Goal: Complete application form

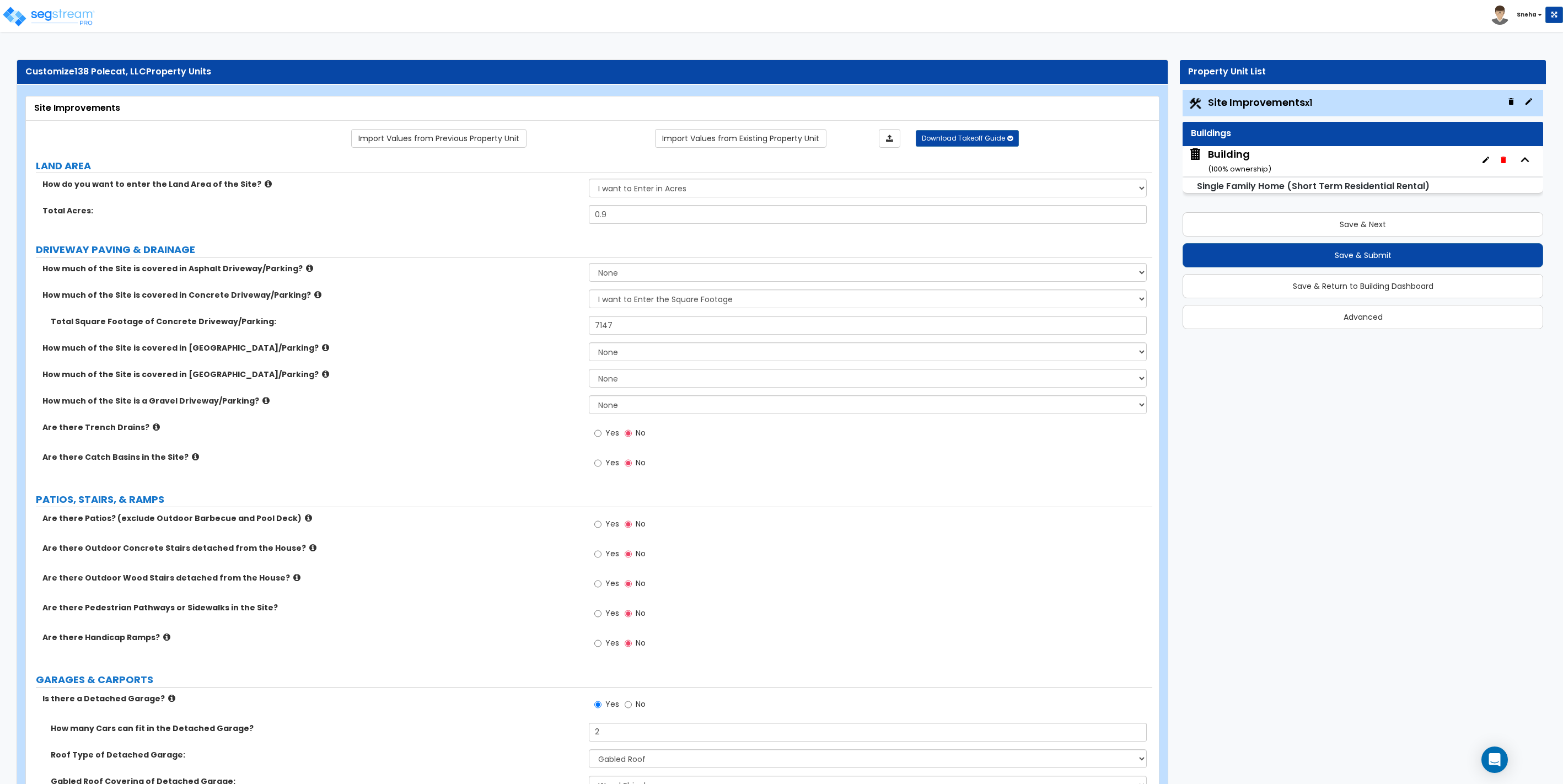
select select "2"
select select "1"
select select "3"
select select "1"
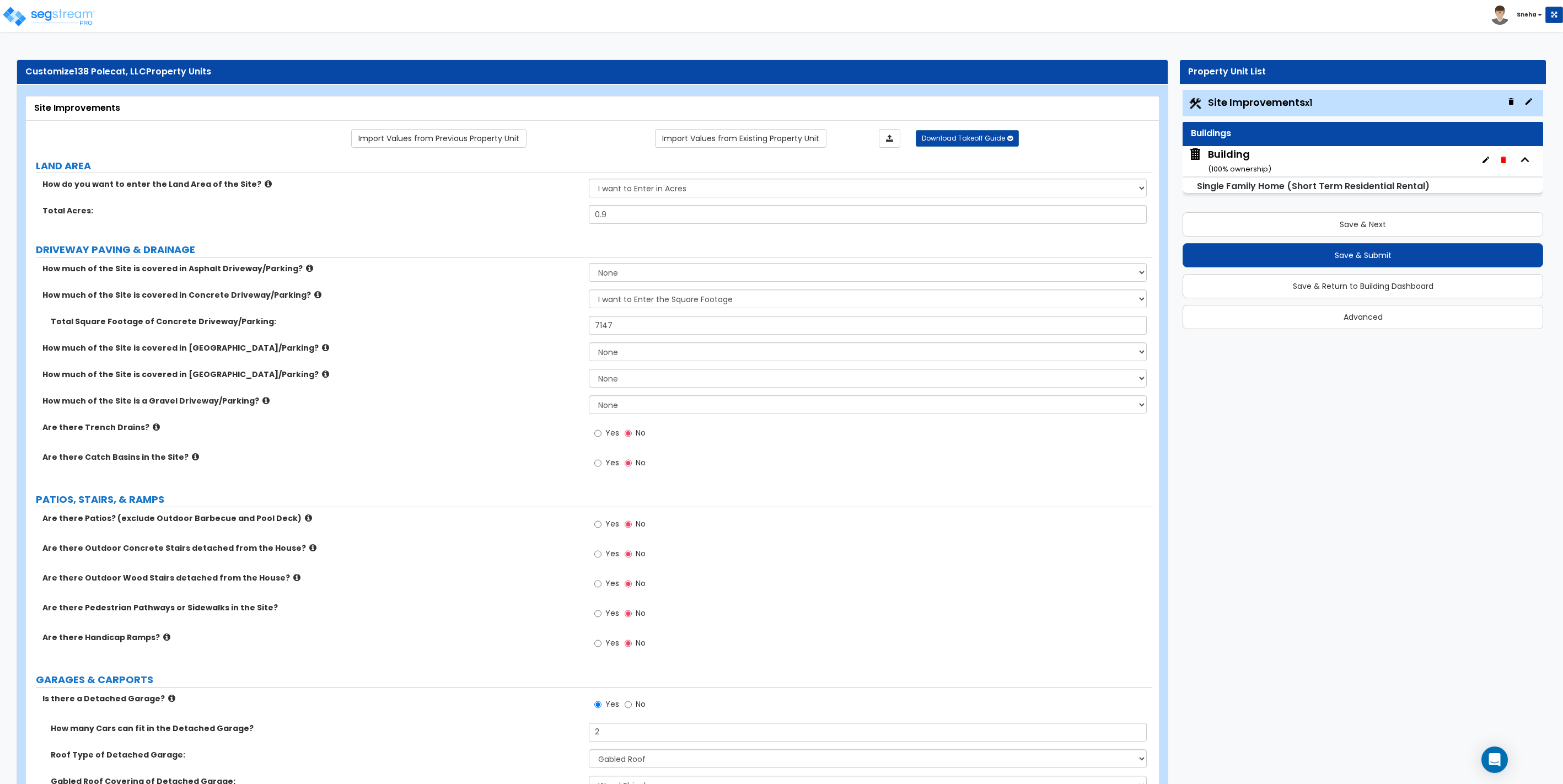
select select "1"
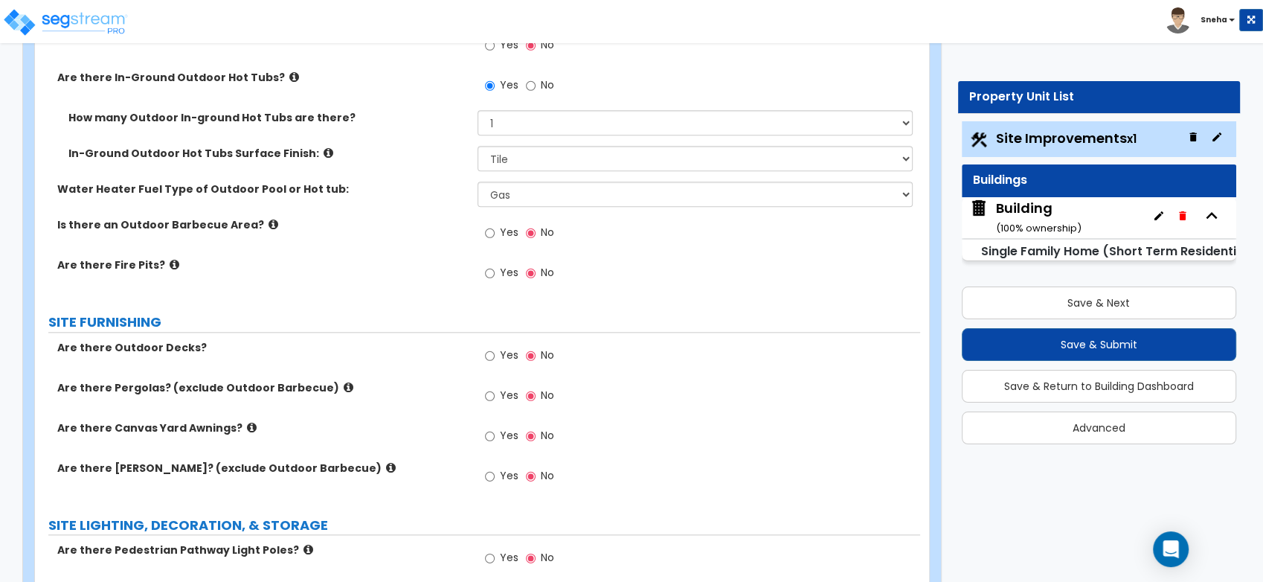
scroll to position [1653, 0]
click at [494, 231] on input "Yes" at bounding box center [490, 234] width 10 height 16
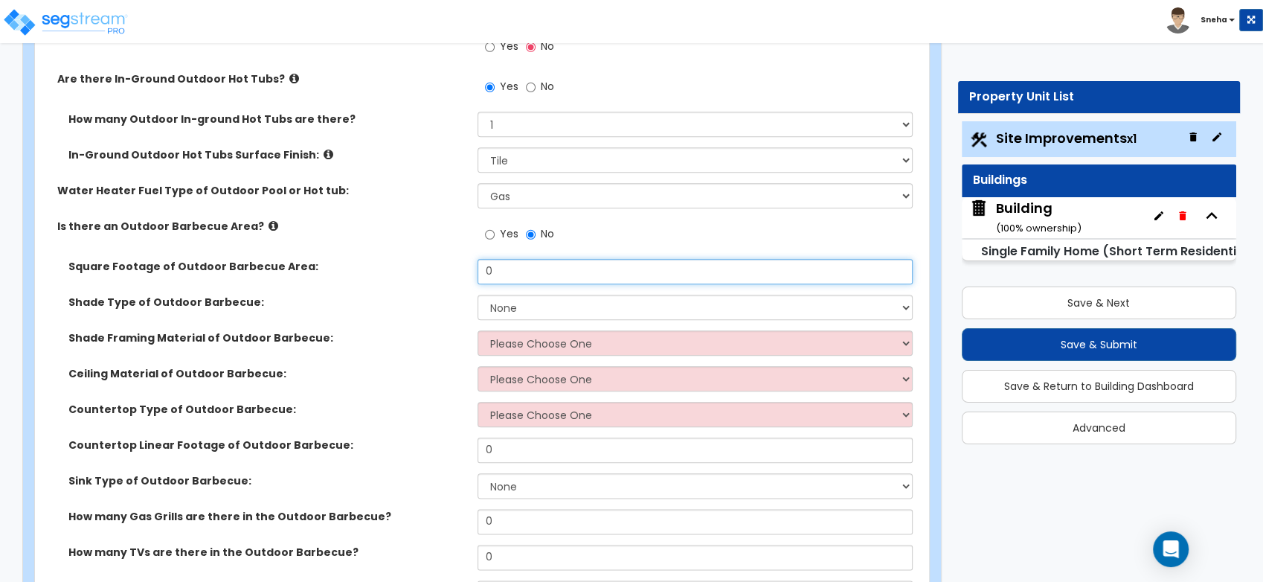
drag, startPoint x: 478, startPoint y: 274, endPoint x: 450, endPoint y: 274, distance: 28.3
click at [450, 274] on div "Square Footage of Outdoor Barbecue Area: 0" at bounding box center [477, 277] width 885 height 36
type input "162"
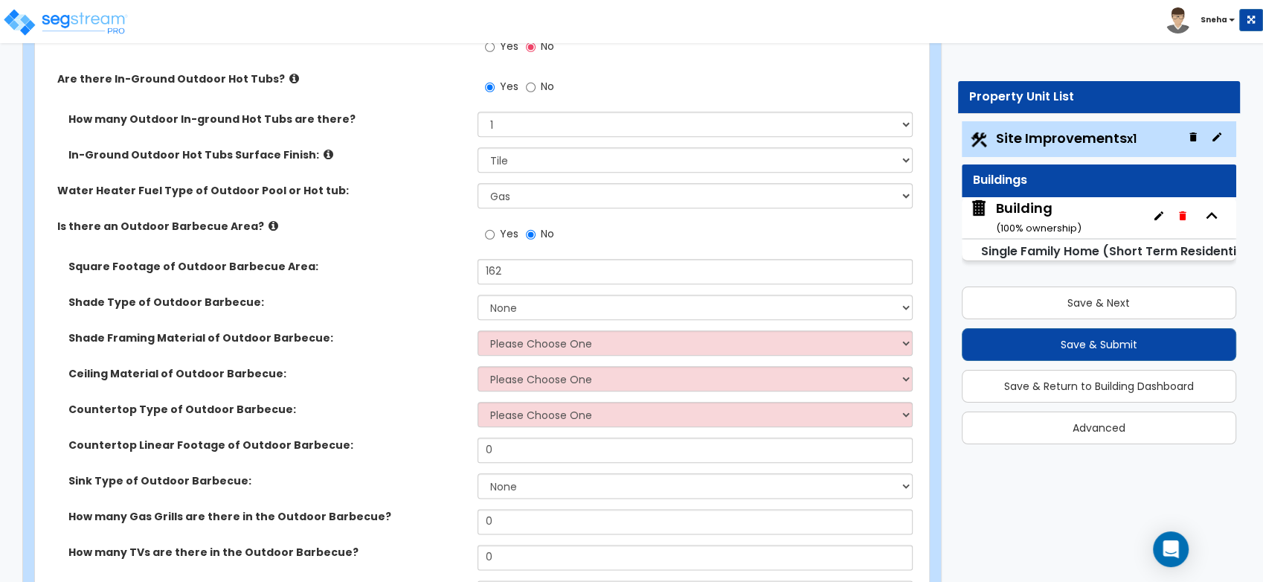
click at [448, 274] on div "Square Footage of Outdoor Barbecue Area: 162" at bounding box center [477, 277] width 885 height 36
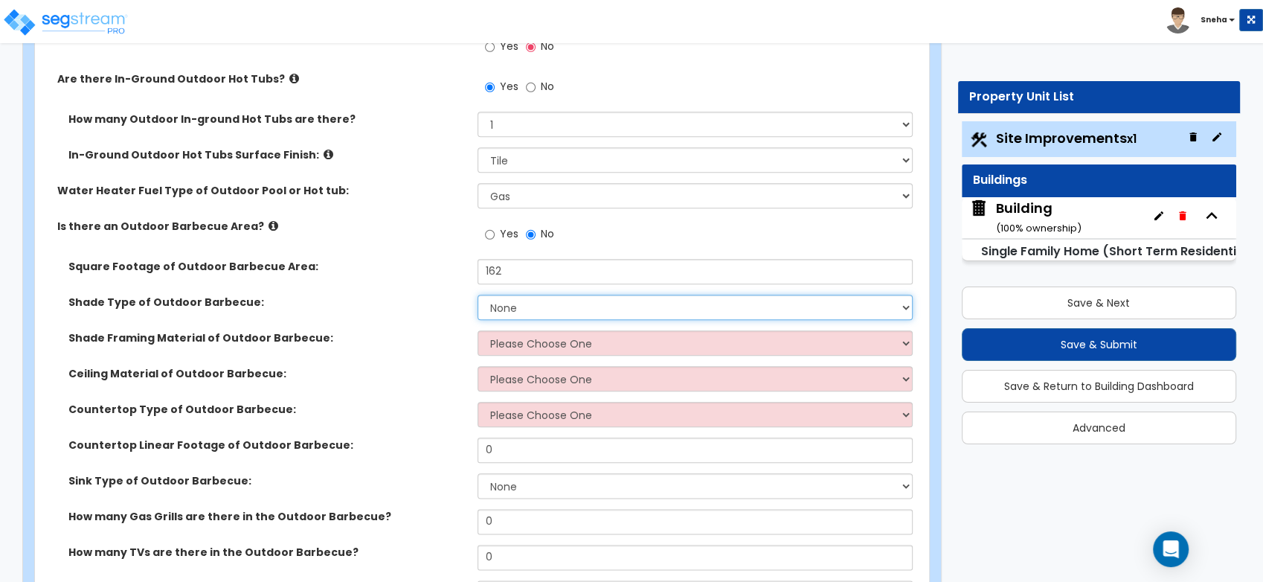
click at [529, 298] on select "None Roof Pergola" at bounding box center [694, 307] width 435 height 25
select select "1"
click at [477, 295] on select "None Roof Pergola" at bounding box center [694, 307] width 435 height 25
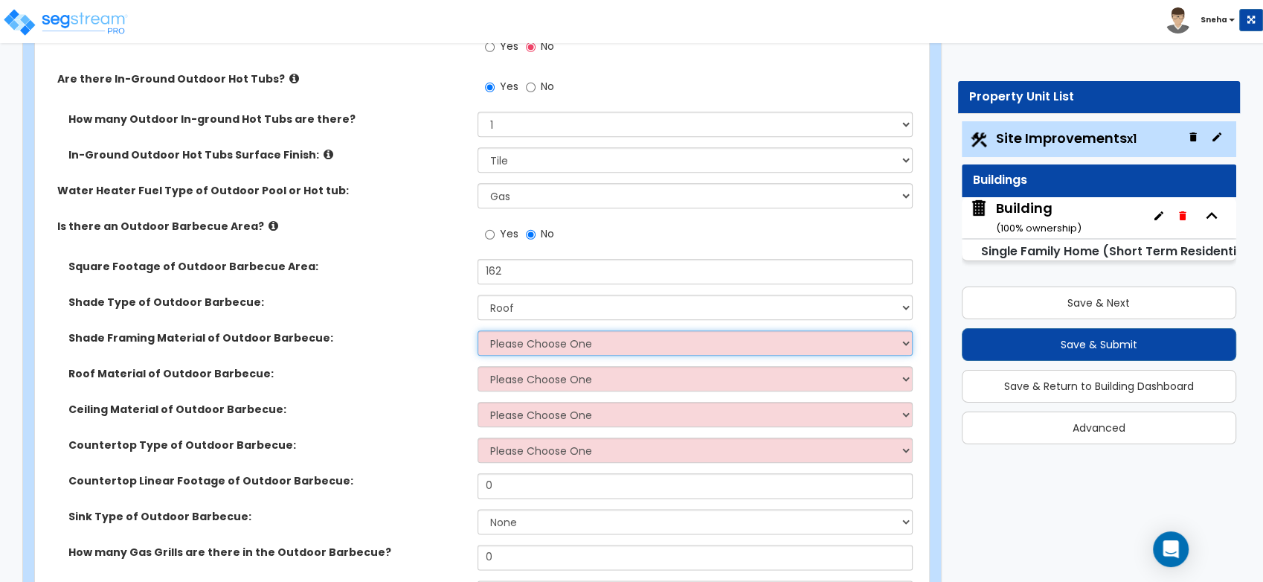
click at [521, 346] on select "Please Choose One Wood Framing Metal Framing" at bounding box center [694, 342] width 435 height 25
select select "1"
click at [477, 330] on select "Please Choose One Wood Framing Metal Framing" at bounding box center [694, 342] width 435 height 25
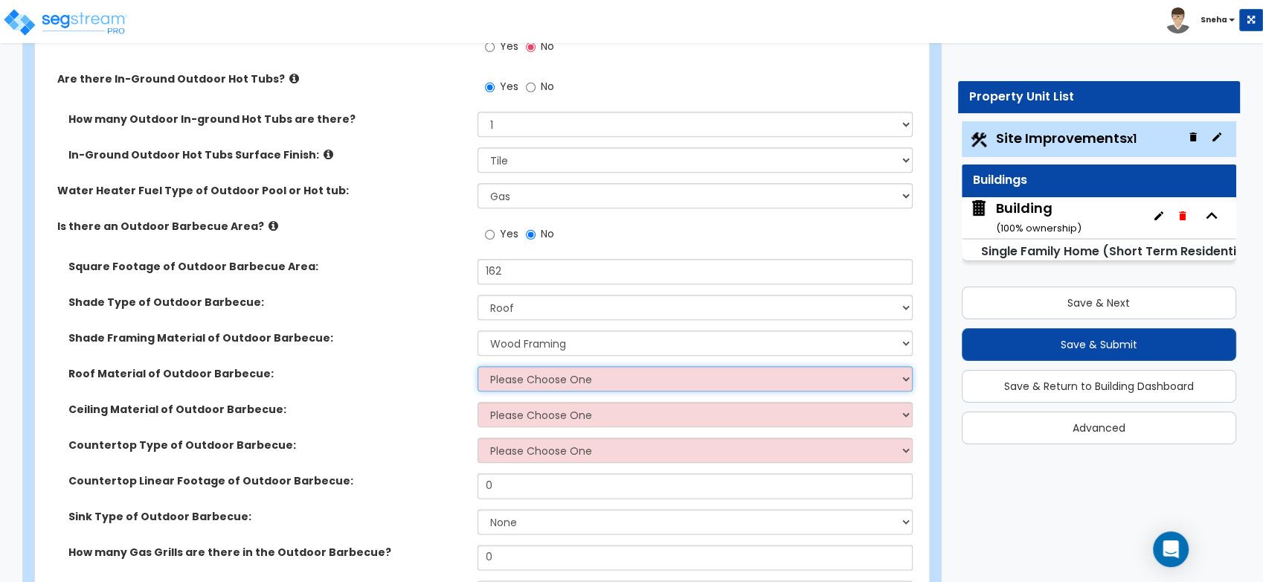
click at [524, 380] on select "Please Choose One Asphalt Shingles Clay Shingles Wood Shingles Metal Shingles" at bounding box center [694, 378] width 435 height 25
select select "1"
click at [477, 366] on select "Please Choose One Asphalt Shingles Clay Shingles Wood Shingles Metal Shingles" at bounding box center [694, 378] width 435 height 25
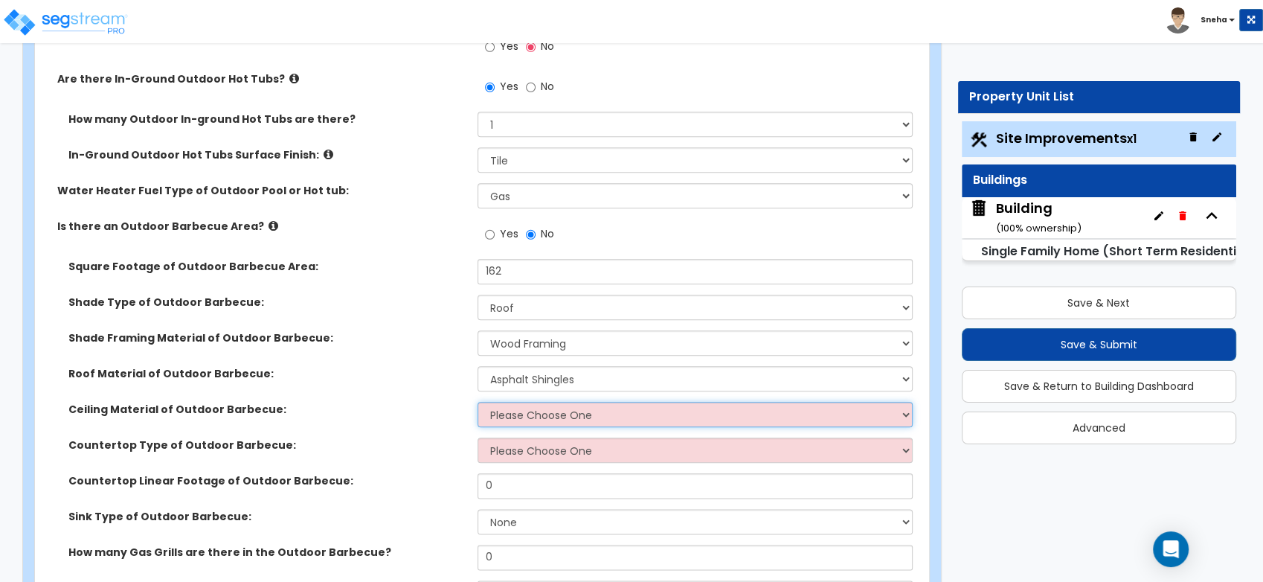
click at [508, 411] on select "Please Choose One Drywall Ceiling Open Ceiling" at bounding box center [694, 414] width 435 height 25
select select "2"
click at [477, 402] on select "Please Choose One Drywall Ceiling Open Ceiling" at bounding box center [694, 414] width 435 height 25
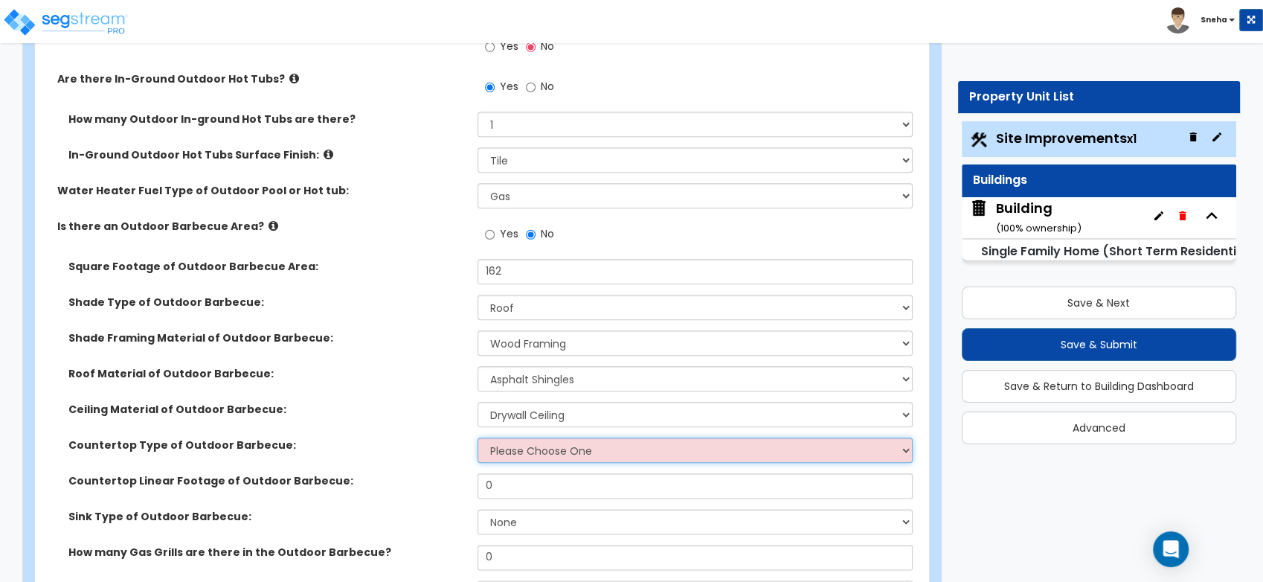
click at [495, 451] on select "Please Choose One Plastic Laminate Solid Surface Stone Quartz Marble" at bounding box center [694, 449] width 435 height 25
select select "2"
click at [477, 437] on select "Please Choose One Plastic Laminate Solid Surface Stone Quartz Marble" at bounding box center [694, 449] width 435 height 25
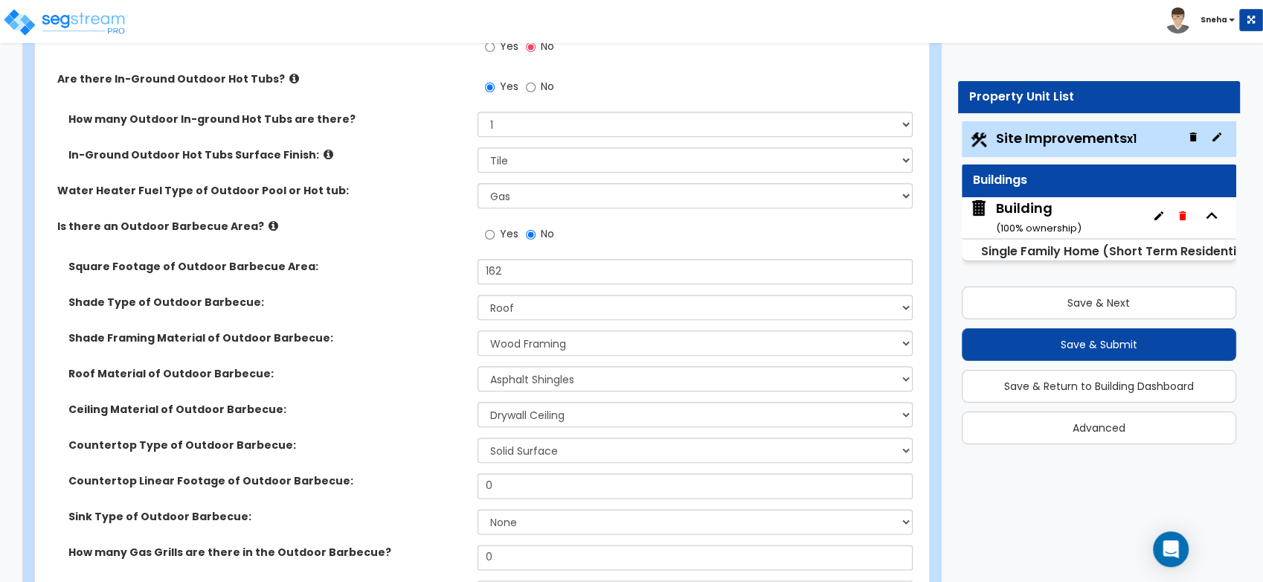
click at [420, 412] on label "Ceiling Material of Outdoor Barbecue:" at bounding box center [267, 409] width 398 height 15
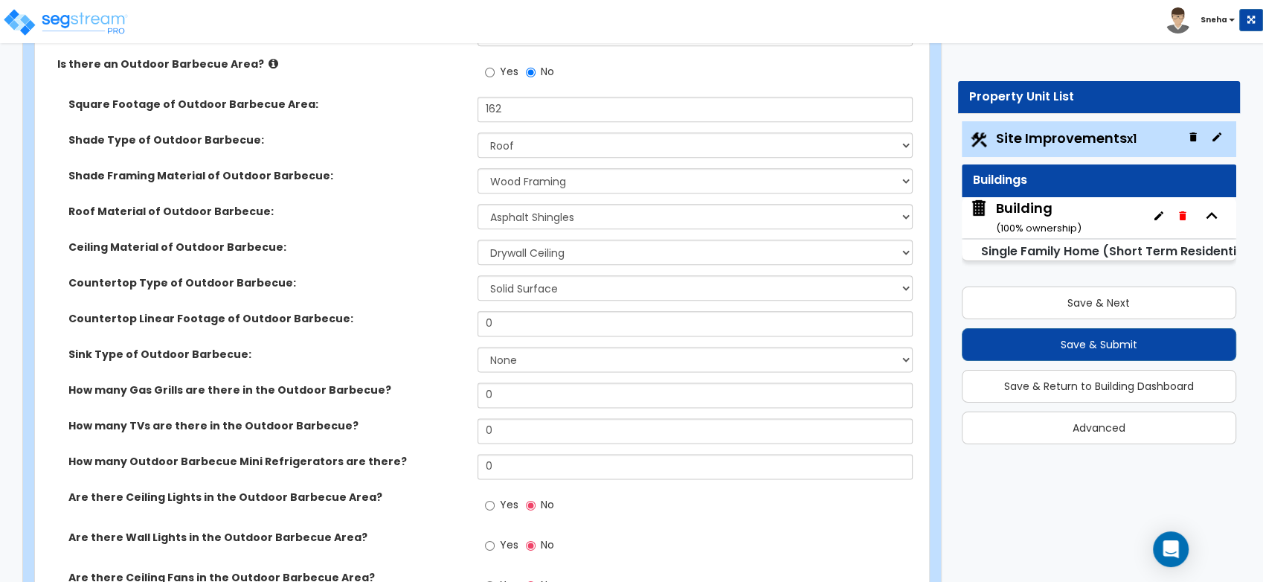
scroll to position [1818, 0]
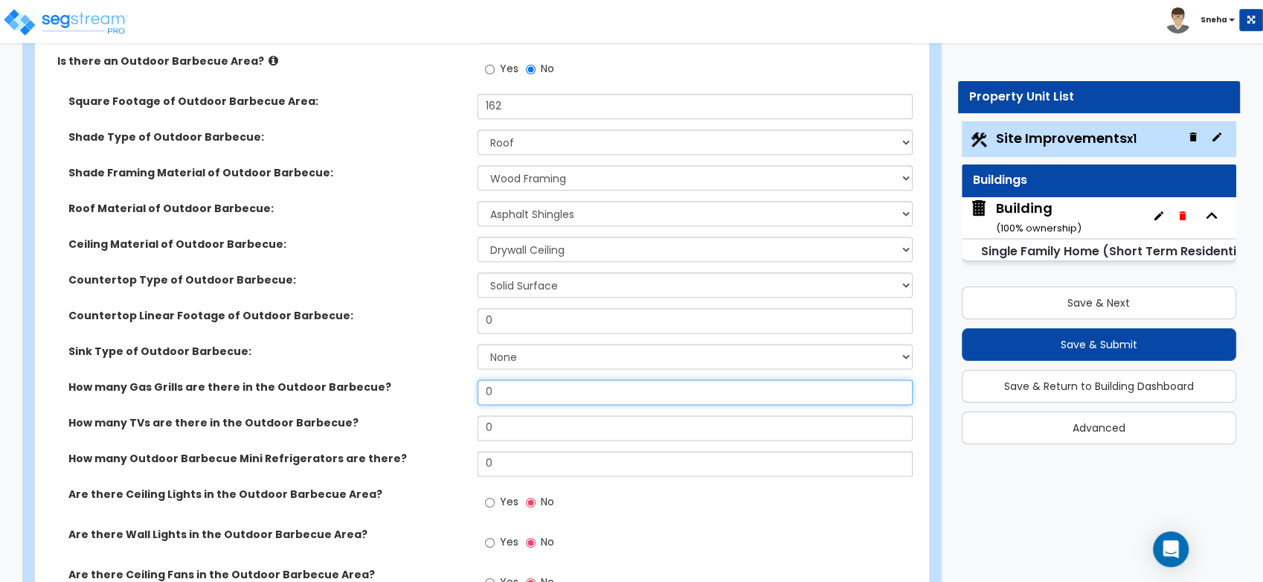
drag, startPoint x: 501, startPoint y: 387, endPoint x: 491, endPoint y: 387, distance: 10.4
click at [491, 387] on input "0" at bounding box center [694, 391] width 435 height 25
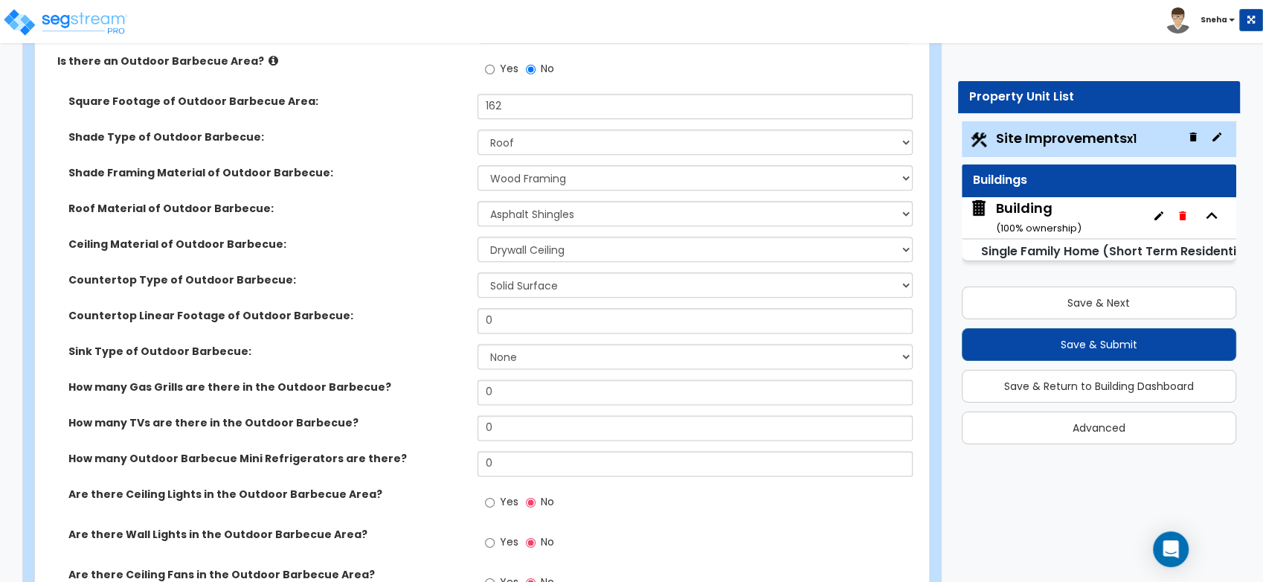
drag, startPoint x: 500, startPoint y: 304, endPoint x: 440, endPoint y: 311, distance: 59.9
click at [440, 311] on div "Square Footage of Outdoor Barbecue Area: 162 Shade Type of Outdoor Barbecue: No…" at bounding box center [477, 350] width 863 height 513
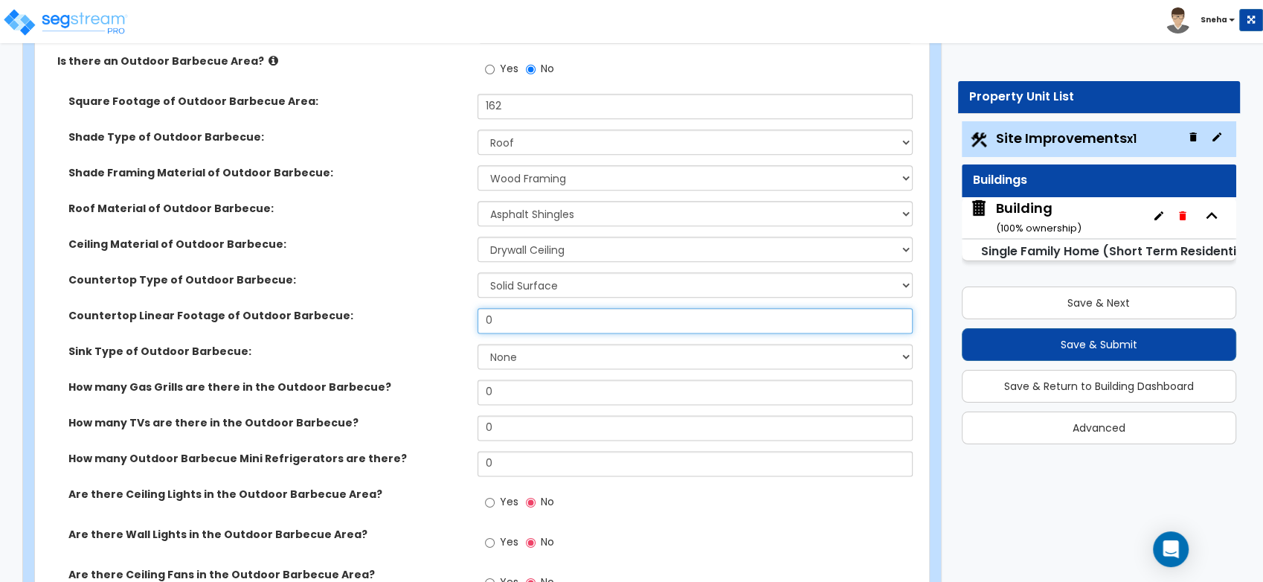
click at [508, 313] on input "0" at bounding box center [694, 320] width 435 height 25
drag, startPoint x: 508, startPoint y: 314, endPoint x: 456, endPoint y: 315, distance: 52.1
click at [456, 315] on div "Countertop Linear Footage of Outdoor Barbecue: 0" at bounding box center [477, 326] width 885 height 36
type input "15"
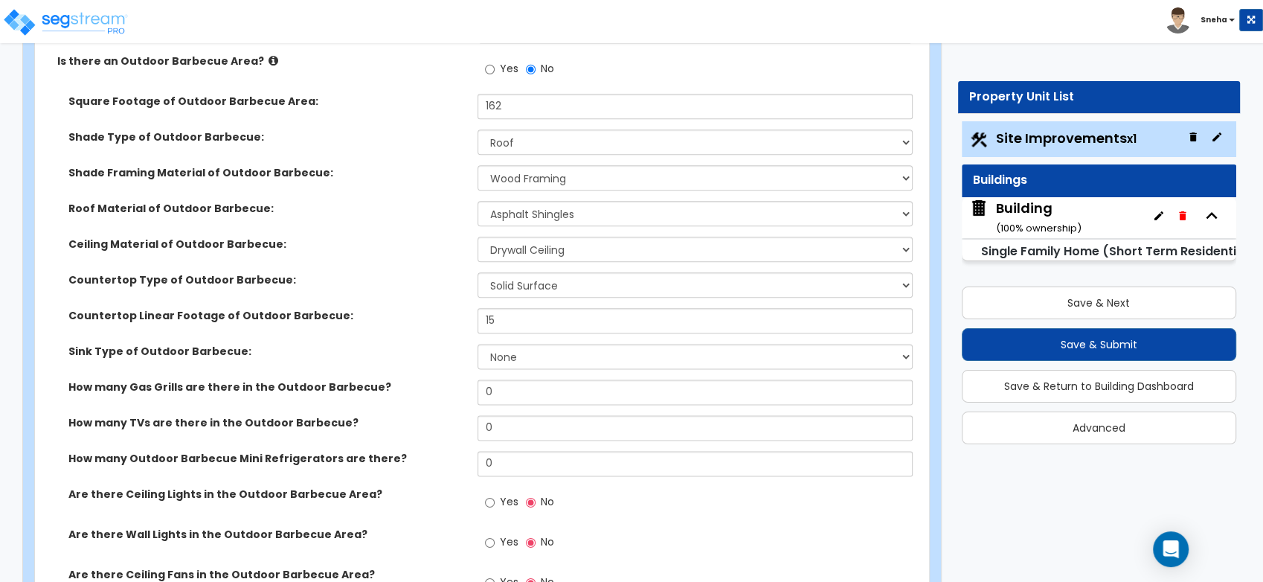
click at [419, 312] on label "Countertop Linear Footage of Outdoor Barbecue:" at bounding box center [267, 315] width 398 height 15
drag, startPoint x: 508, startPoint y: 458, endPoint x: 434, endPoint y: 458, distance: 73.6
click at [434, 458] on div "How many Outdoor Barbecue Mini Refrigerators are there? 0" at bounding box center [477, 469] width 885 height 36
type input "1"
click at [434, 458] on label "How many Outdoor Barbecue Mini Refrigerators are there?" at bounding box center [267, 458] width 398 height 15
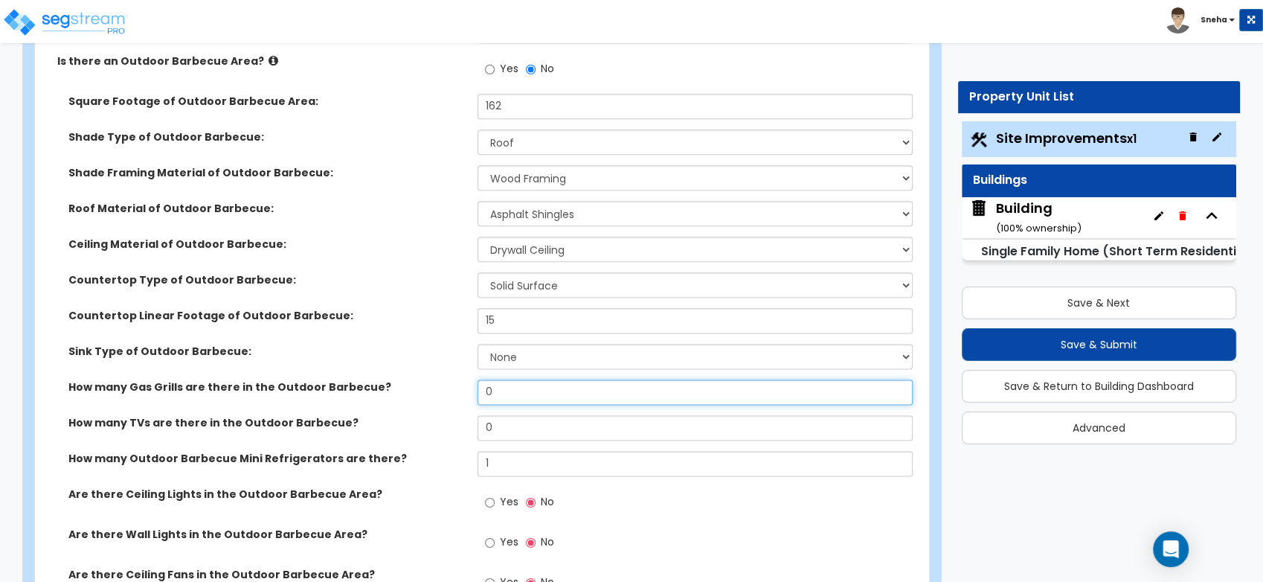
drag, startPoint x: 501, startPoint y: 388, endPoint x: 454, endPoint y: 390, distance: 47.6
click at [454, 390] on div "How many Gas Grills are there in the Outdoor Barbecue? 0" at bounding box center [477, 397] width 885 height 36
type input "5"
type input "6"
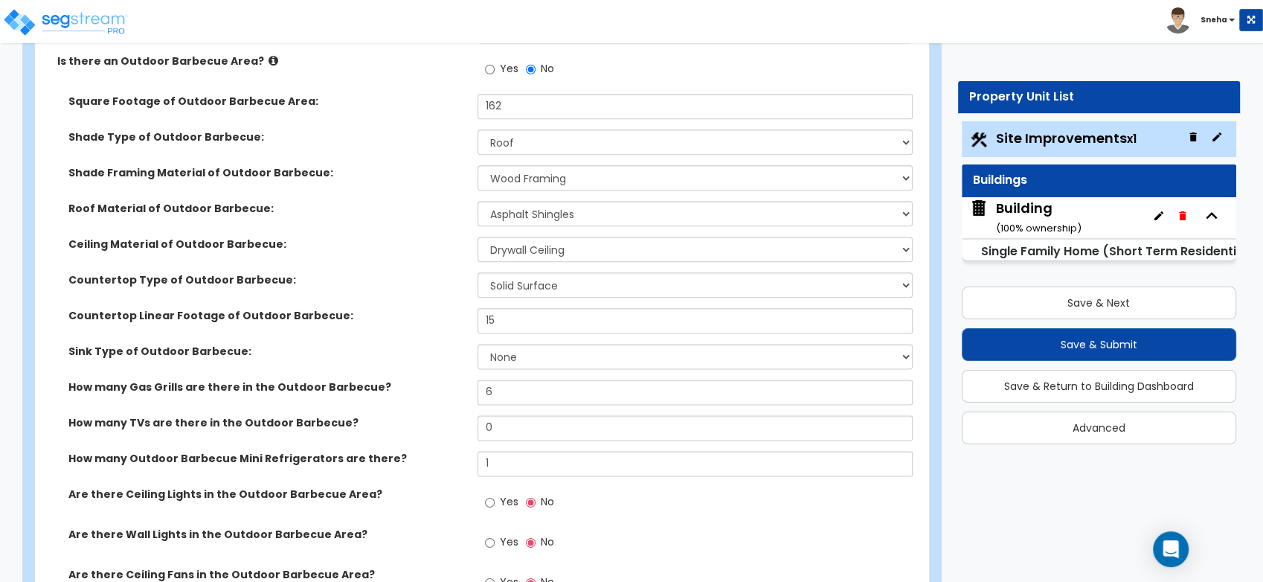
click at [454, 390] on label "How many Gas Grills are there in the Outdoor Barbecue?" at bounding box center [267, 386] width 398 height 15
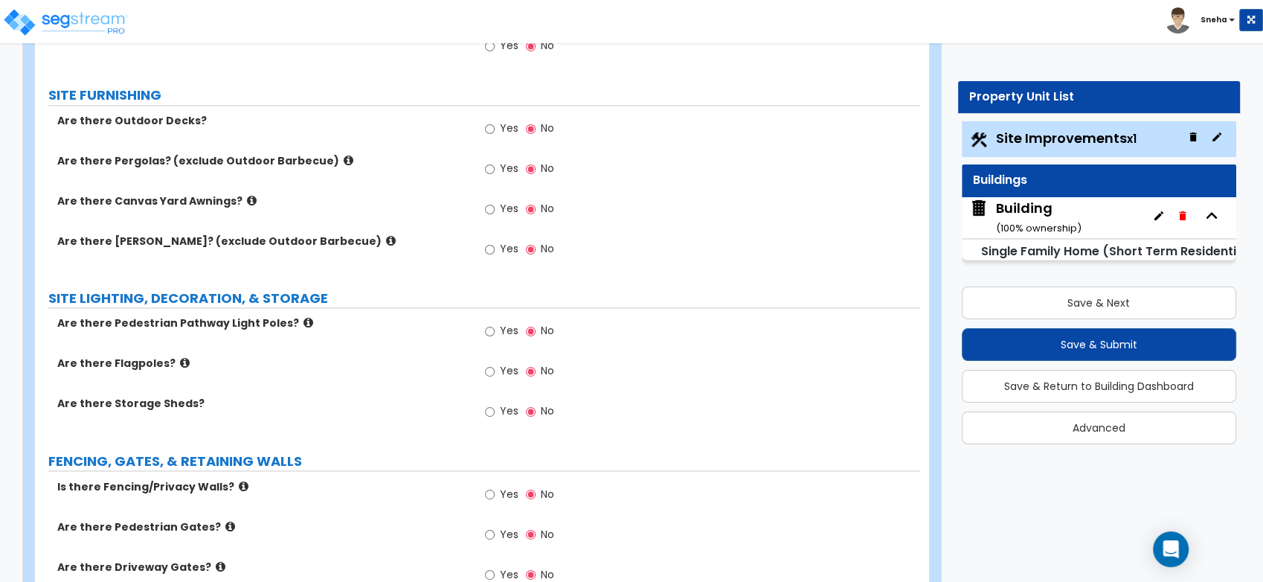
scroll to position [2396, 0]
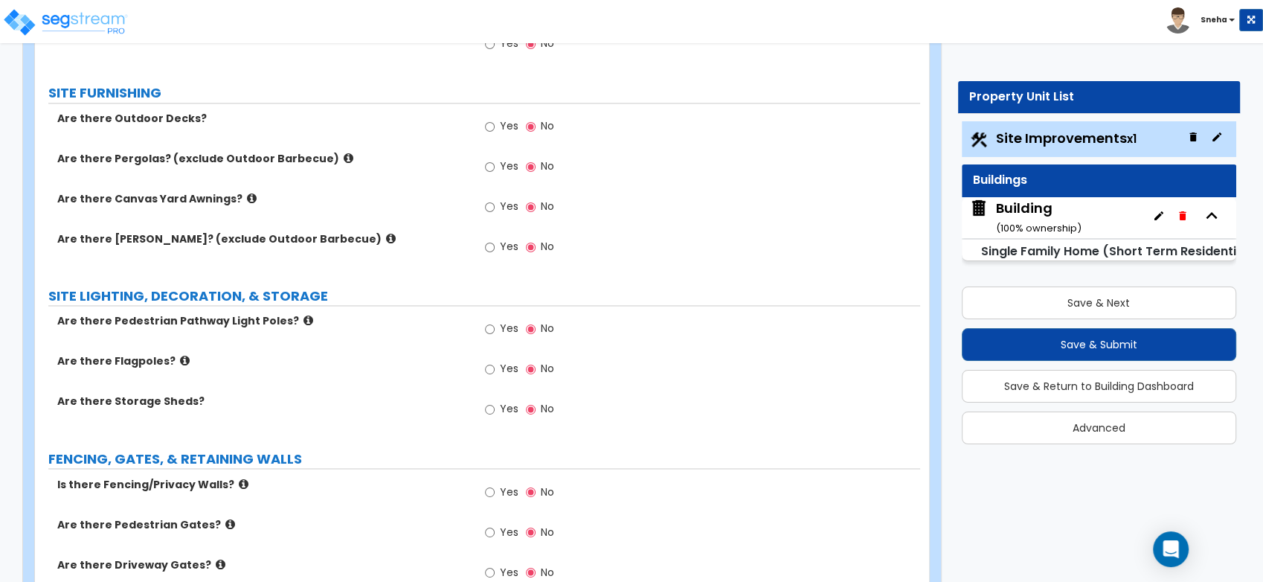
click at [1030, 207] on div "Building ( 100 % ownership)" at bounding box center [1039, 218] width 86 height 38
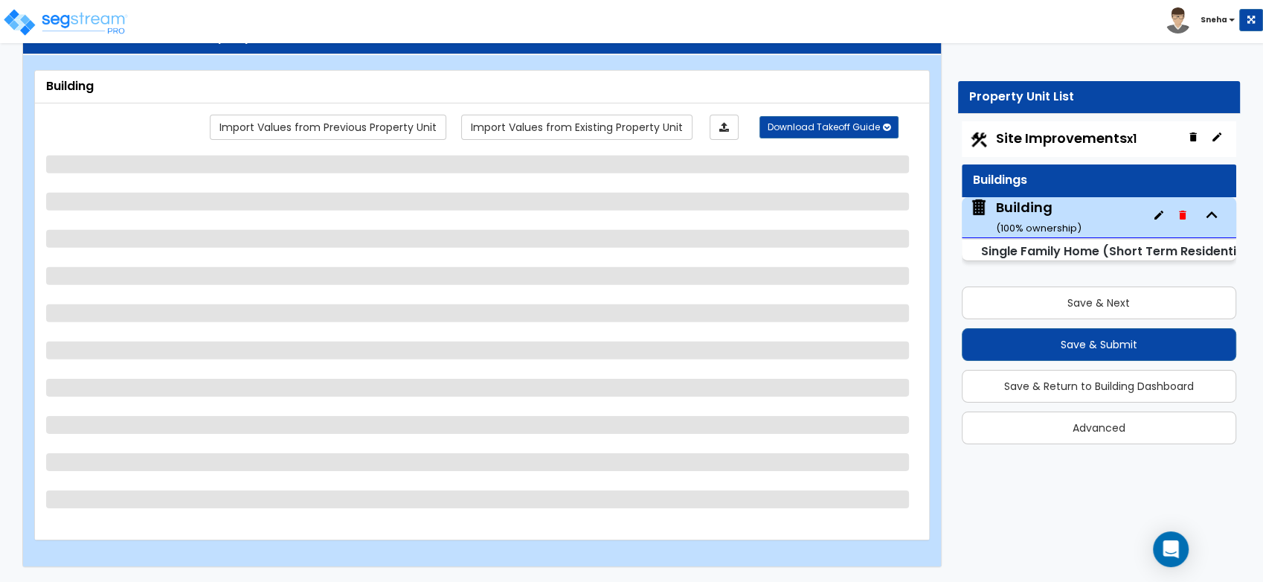
scroll to position [58, 0]
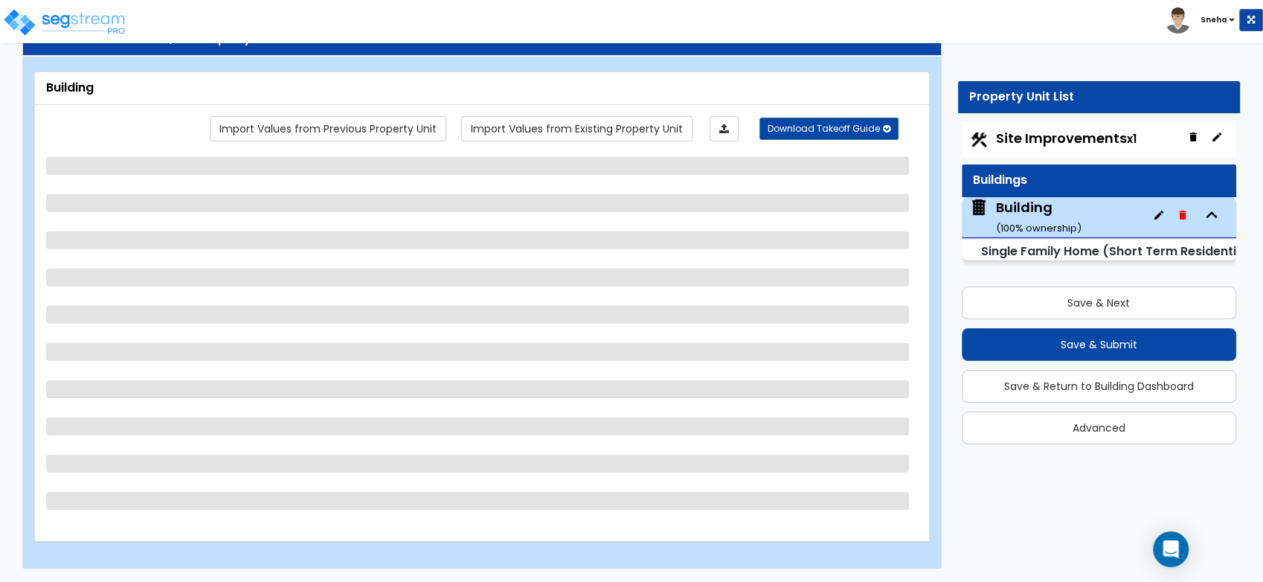
select select "2"
select select "7"
select select "3"
select select "5"
select select "2"
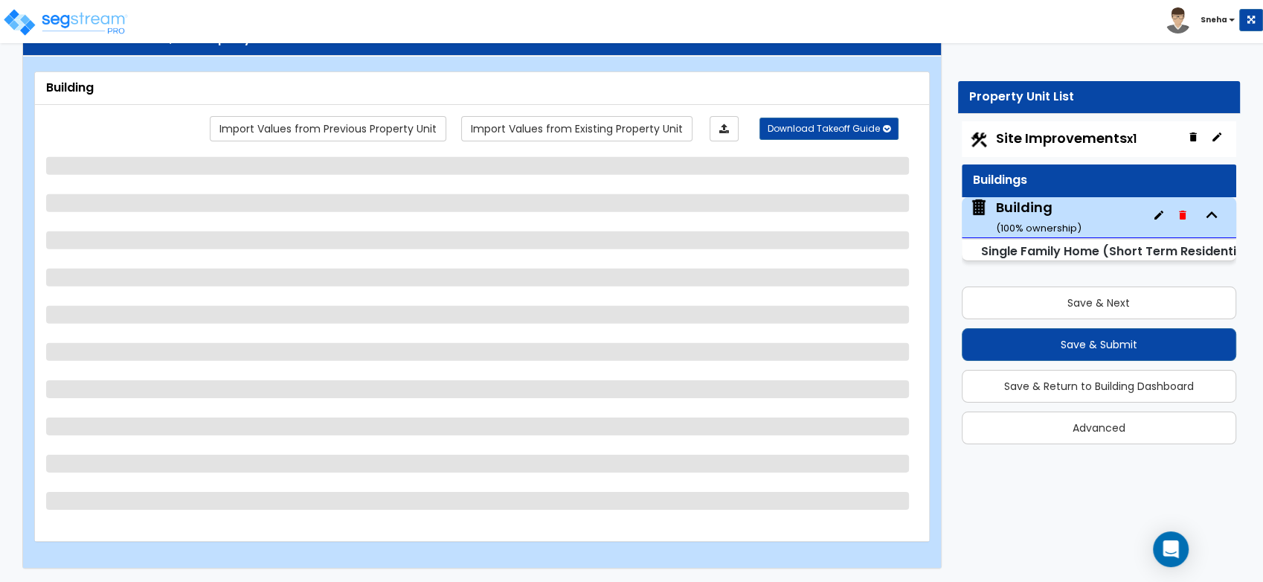
select select "1"
select select "3"
select select "2"
select select "4"
select select "3"
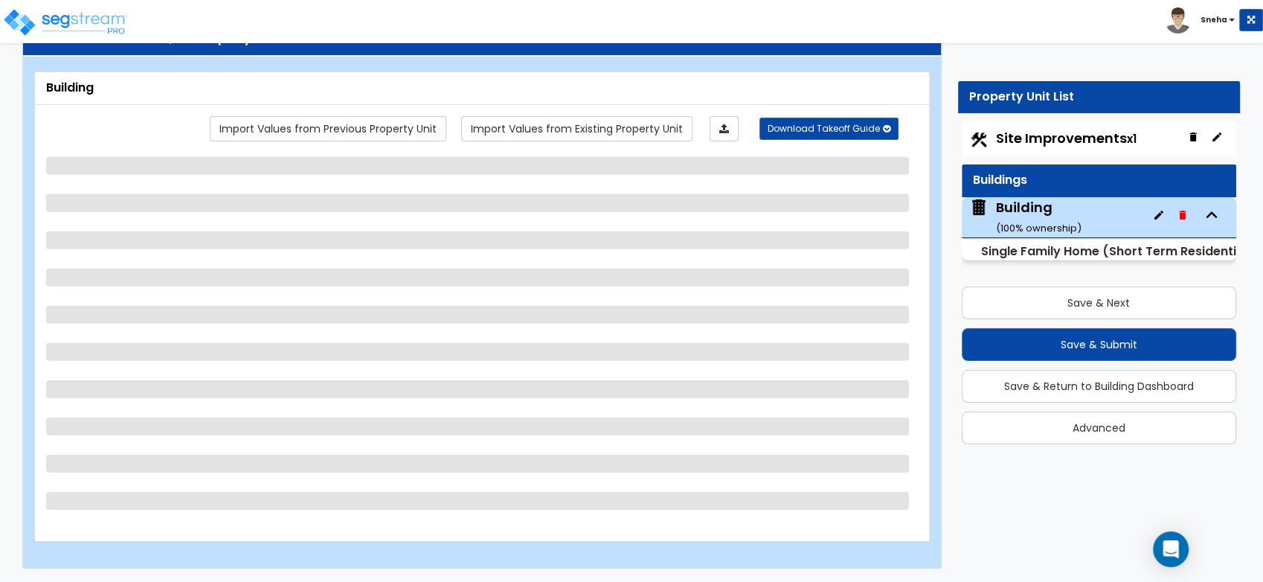
select select "1"
select select "3"
select select "5"
select select "1"
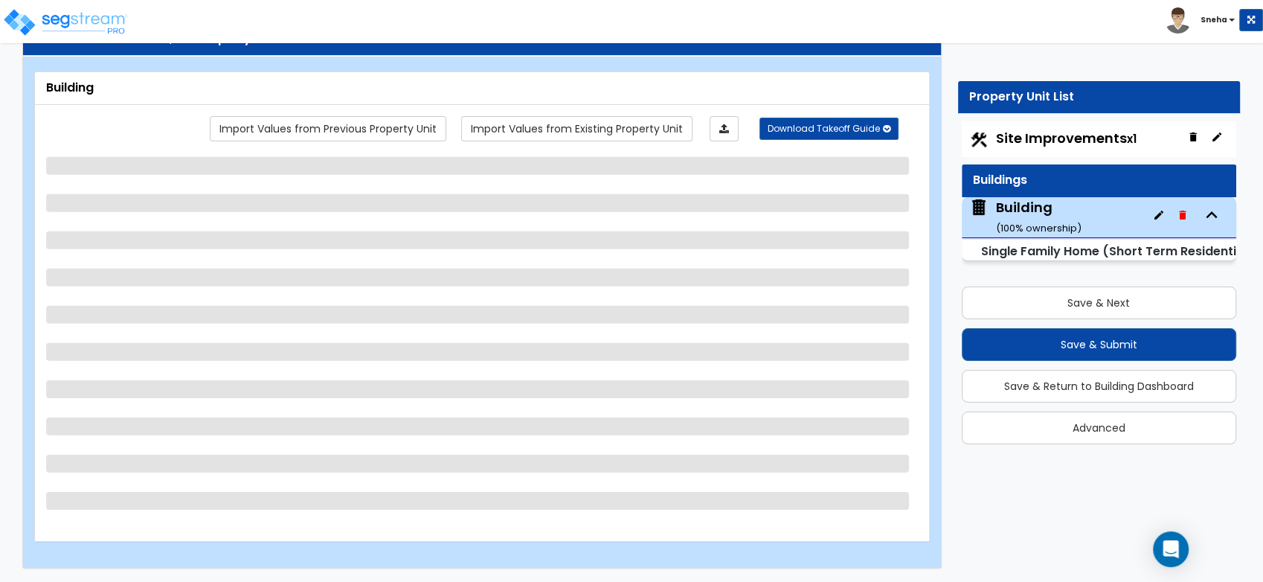
select select "1"
select select "2"
select select "1"
select select "2"
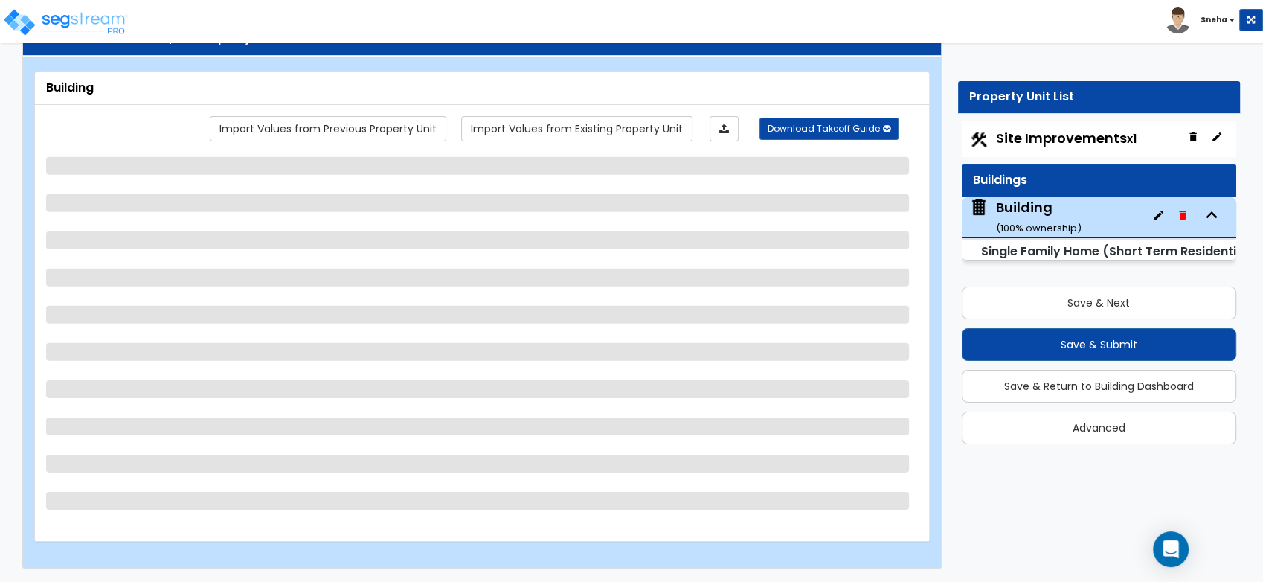
select select "5"
select select "1"
select select "3"
select select "7"
select select "3"
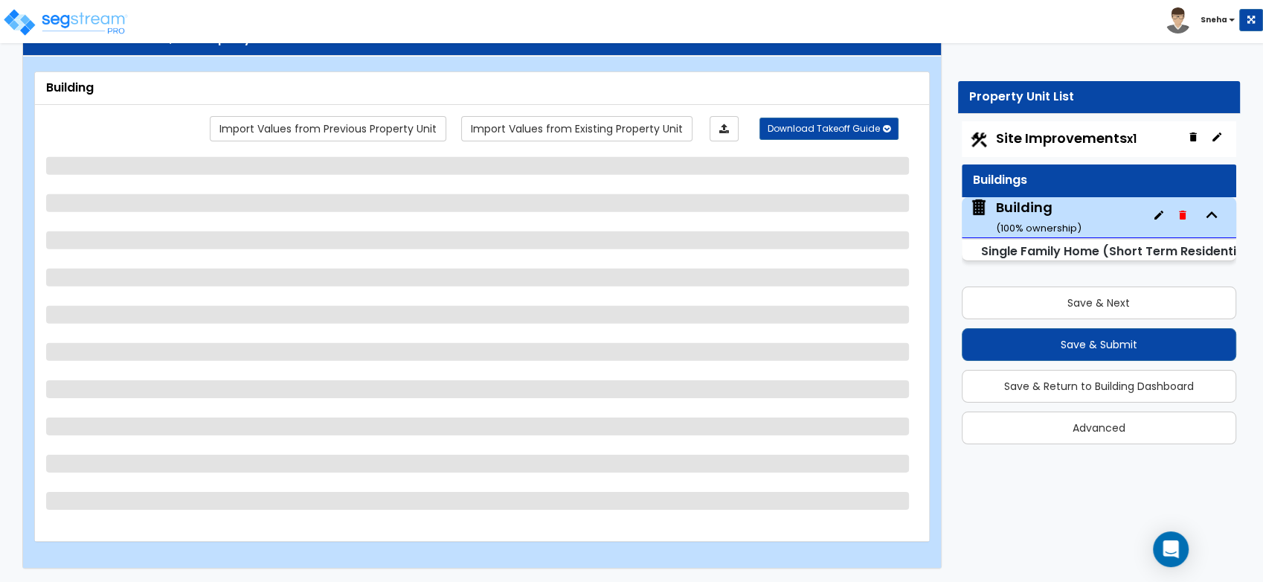
select select "2"
select select "3"
select select "1"
select select "3"
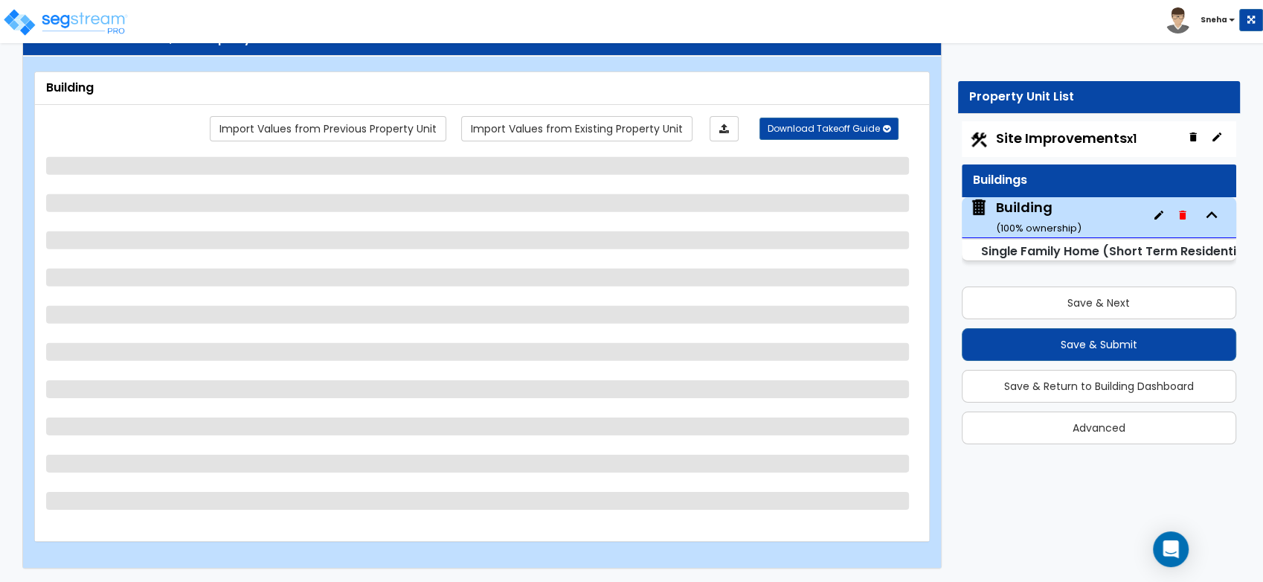
select select "1"
select select "6"
select select "4"
select select "2"
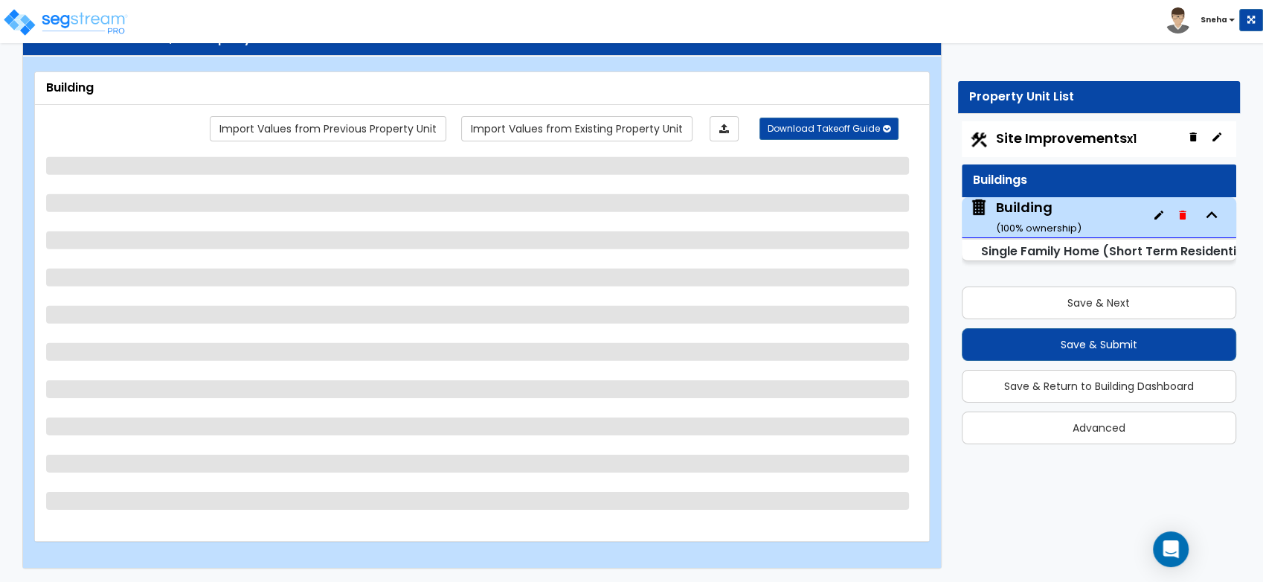
select select "5"
select select "1"
select select "2"
select select "5"
select select "1"
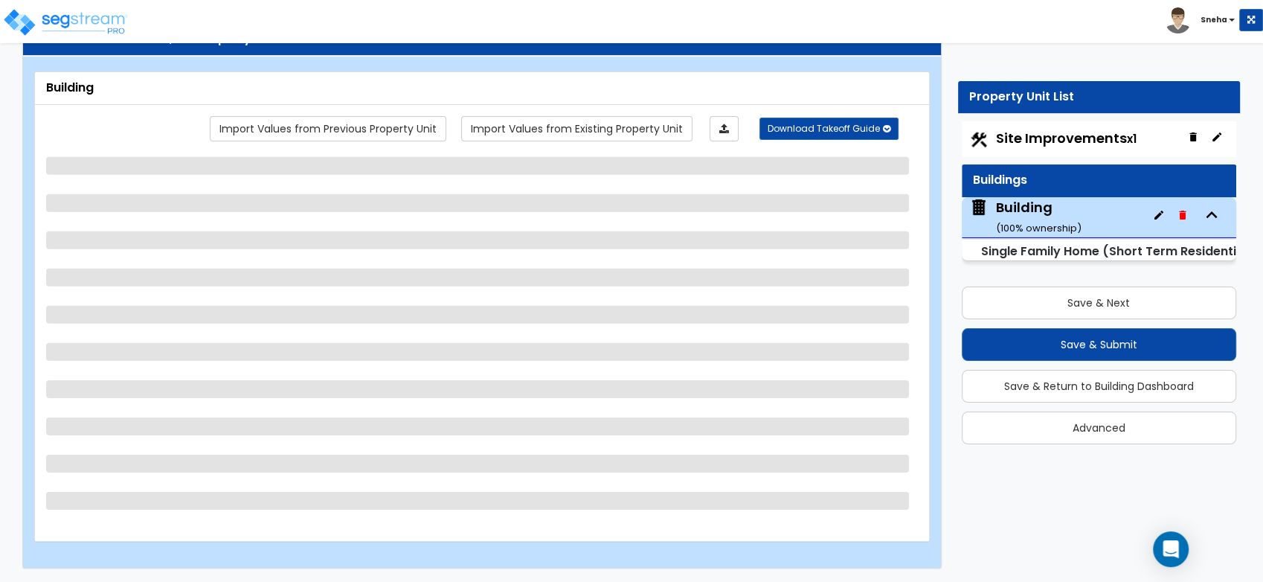
select select "1"
select select "7"
select select "1"
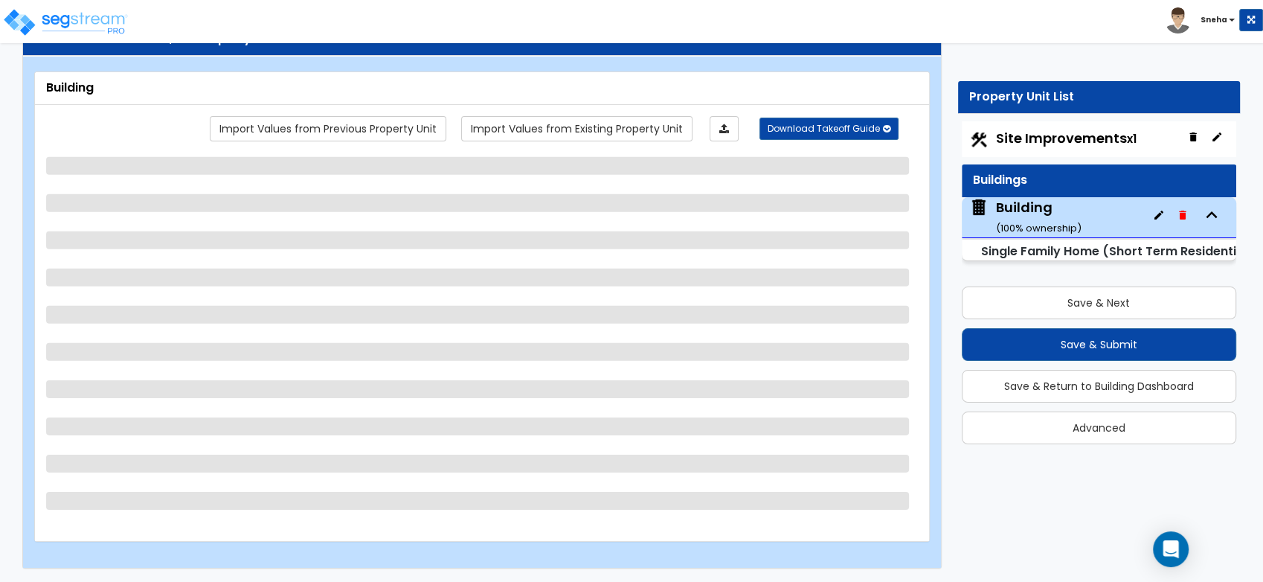
select select "2"
select select "1"
select select "2"
select select "4"
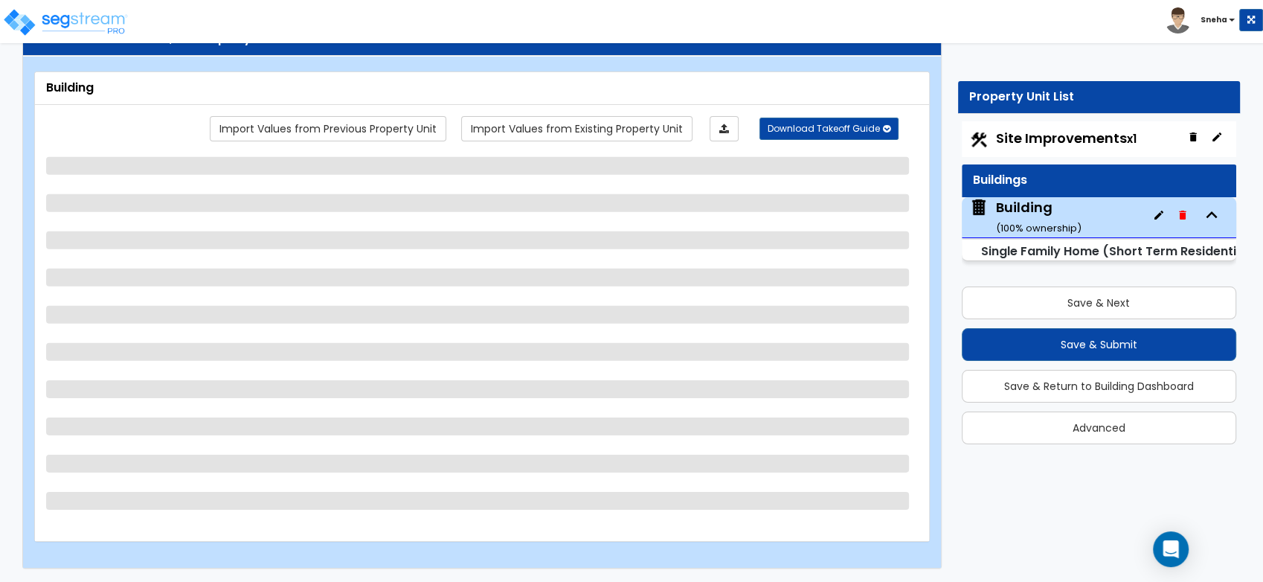
select select "3"
select select "2"
select select "1"
select select "2"
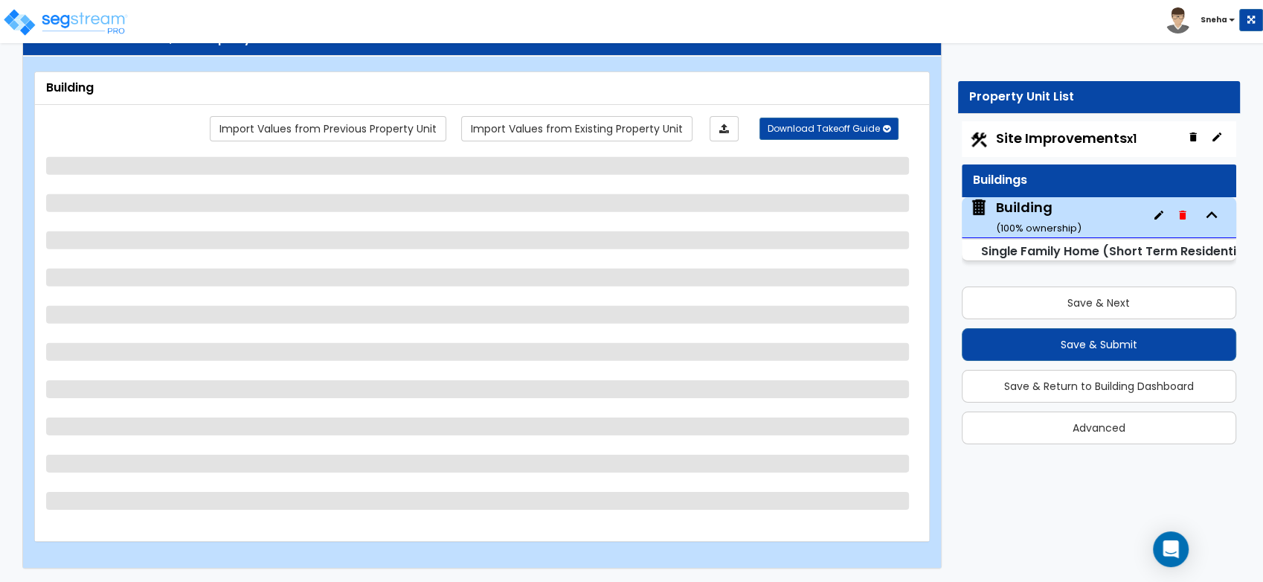
select select "2"
select select "3"
select select "2"
select select "1"
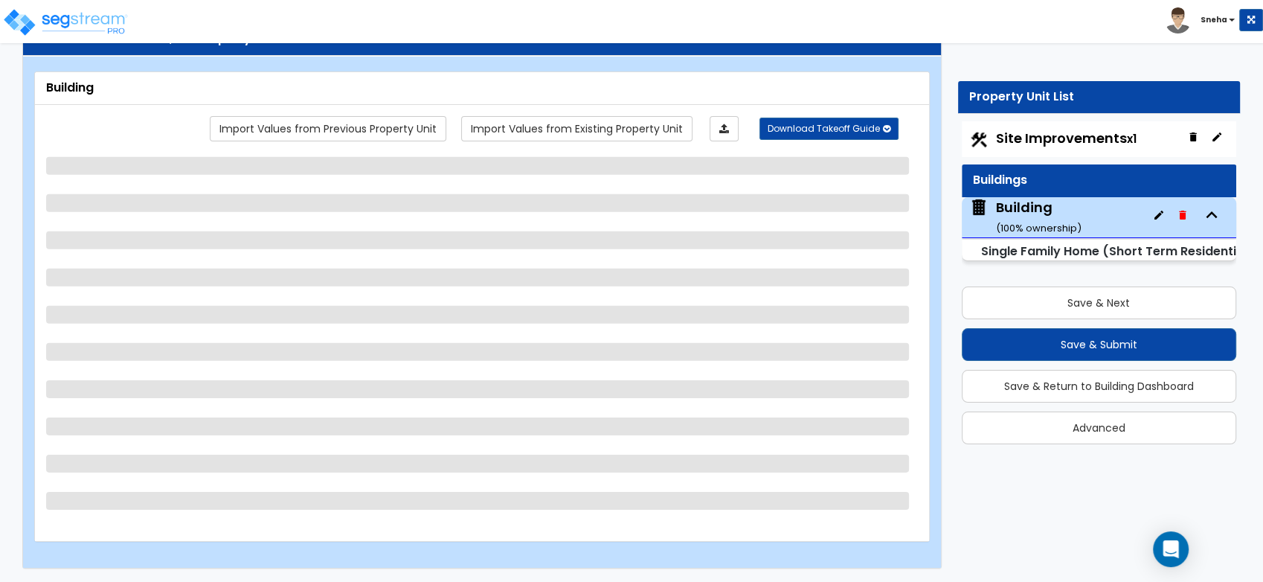
select select "2"
select select "3"
select select "2"
select select "1"
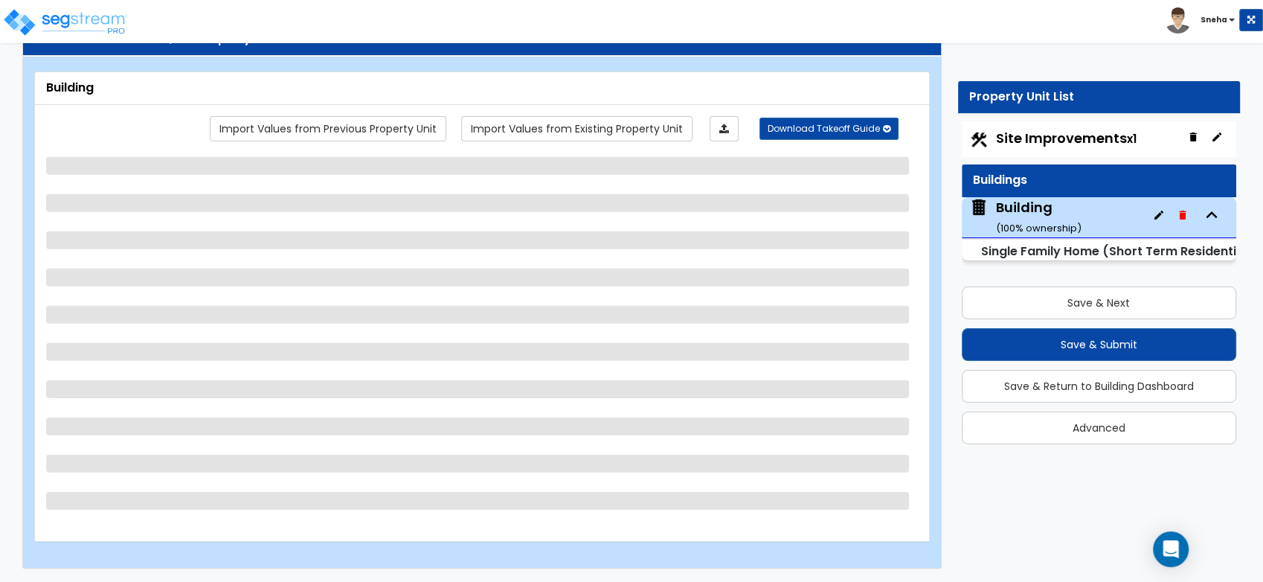
select select "2"
select select "1"
select select "3"
select select "2"
select select "1"
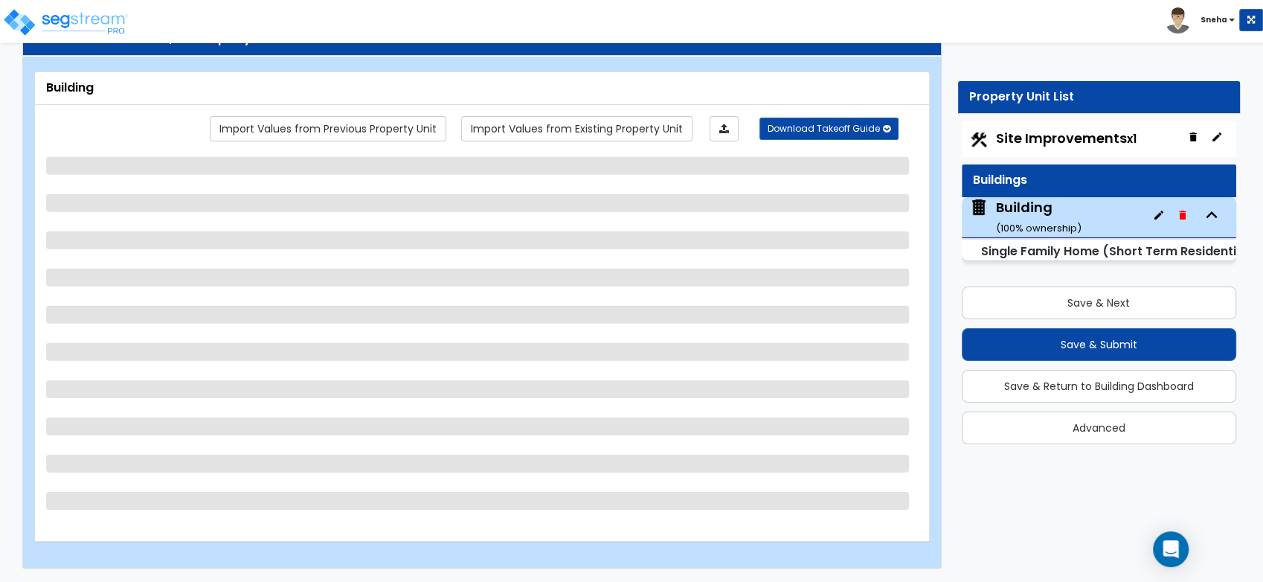
select select "1"
select select "2"
select select "3"
select select "2"
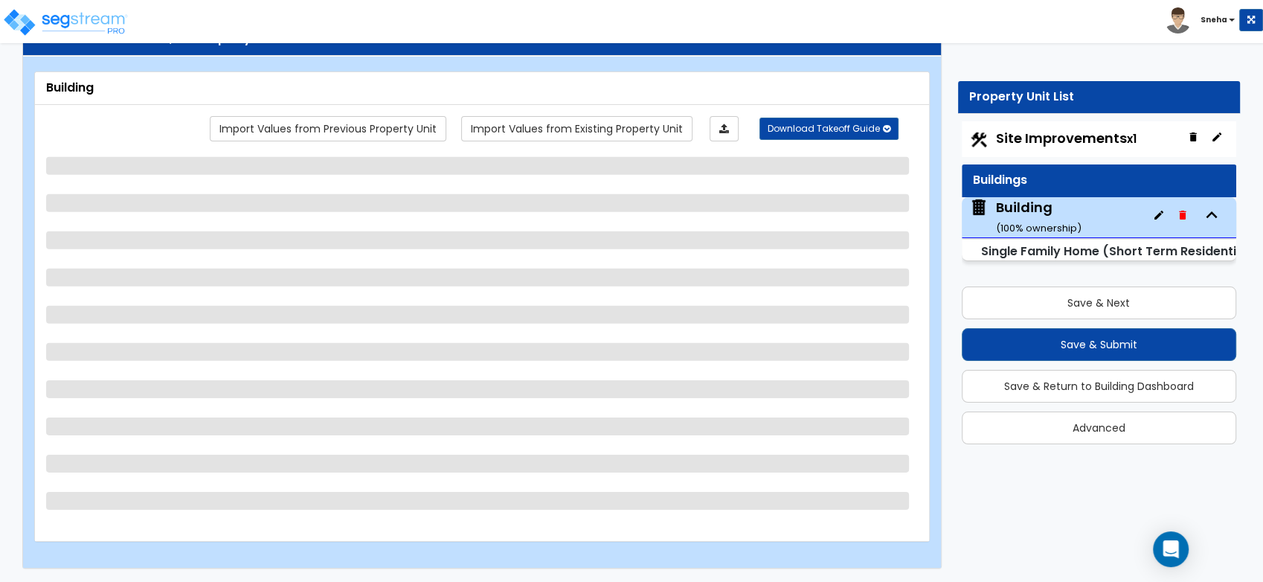
select select "1"
select select "2"
select select "3"
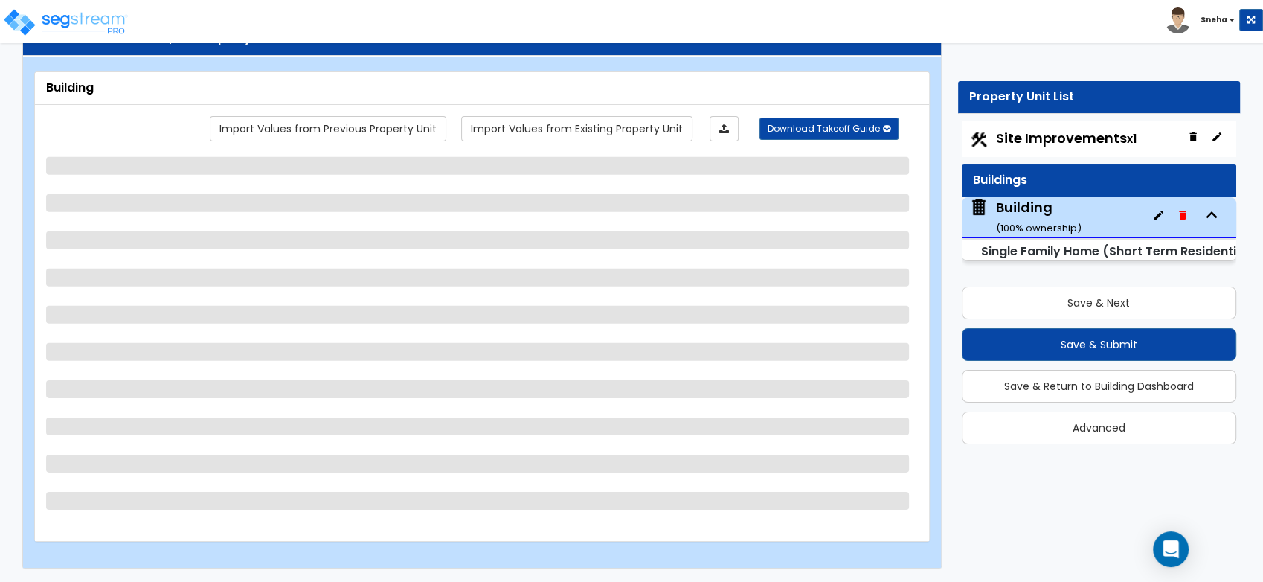
select select "2"
select select "1"
select select "2"
select select "3"
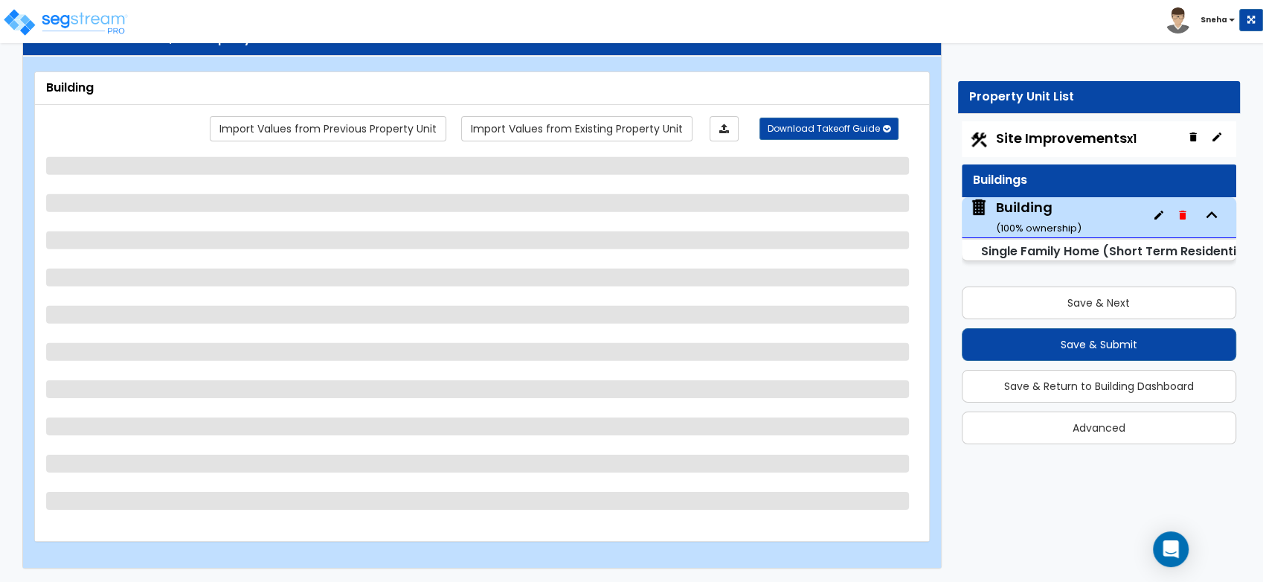
select select "2"
select select "1"
select select "2"
select select "1"
select select "3"
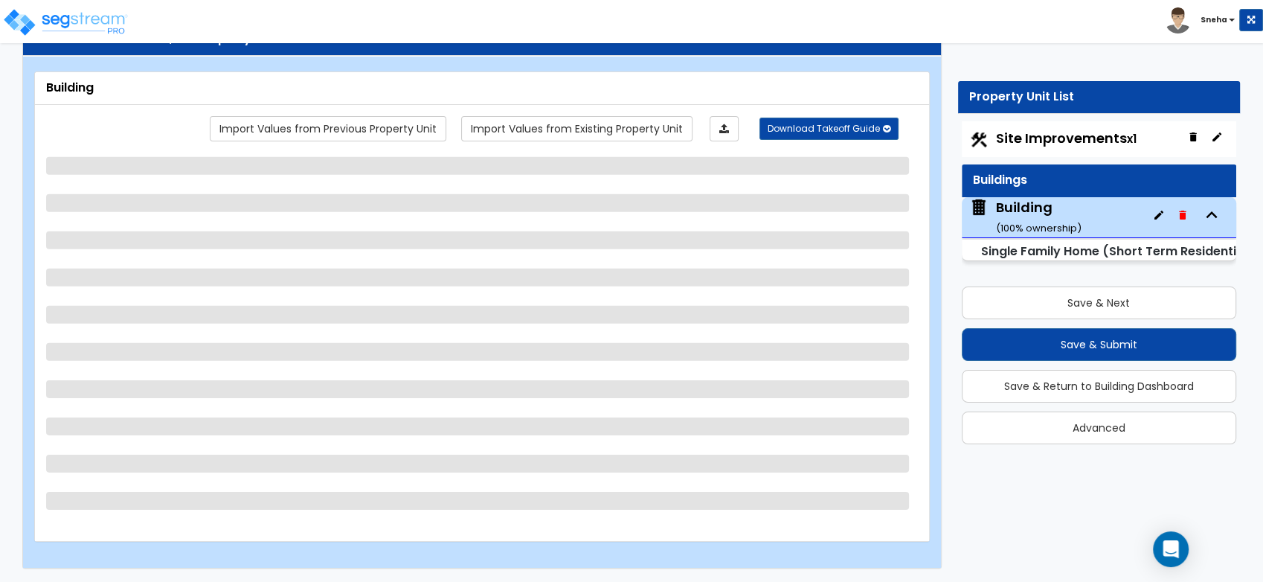
select select "2"
select select "1"
select select "2"
select select "1"
select select "3"
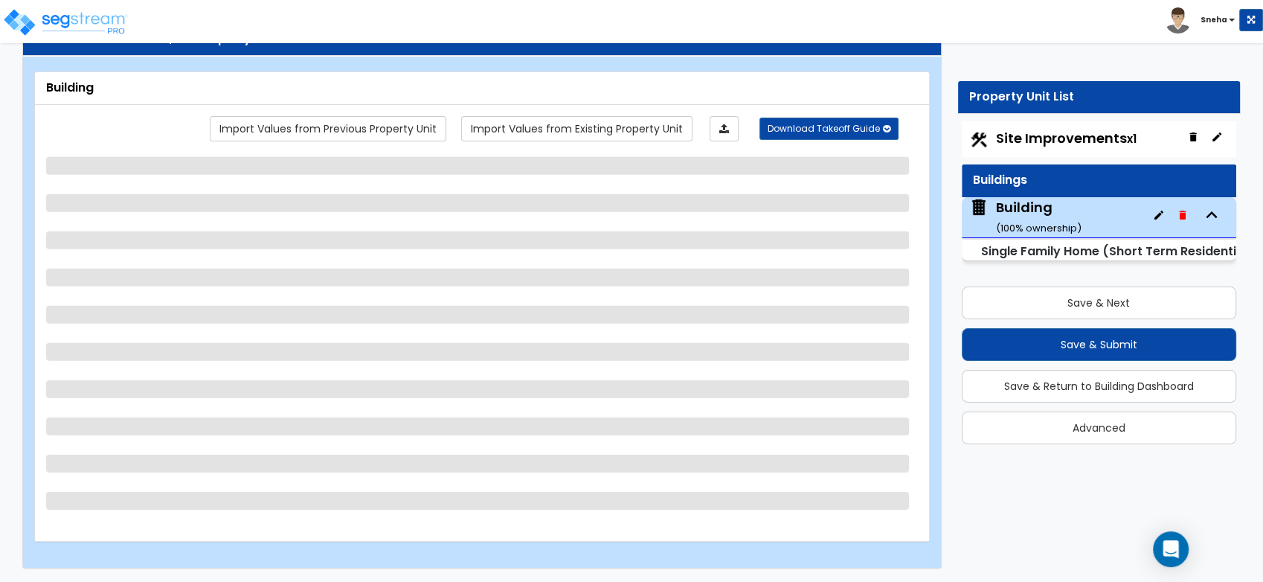
select select "2"
select select "1"
select select "2"
select select "1"
select select "3"
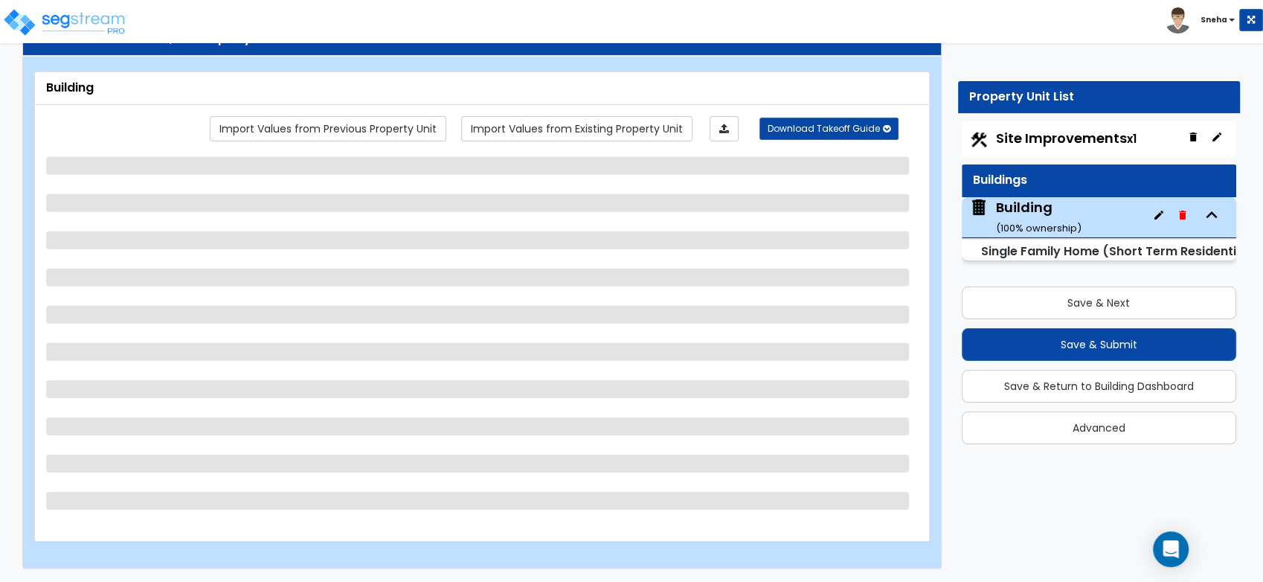
select select "2"
select select "1"
select select "3"
select select "2"
select select "1"
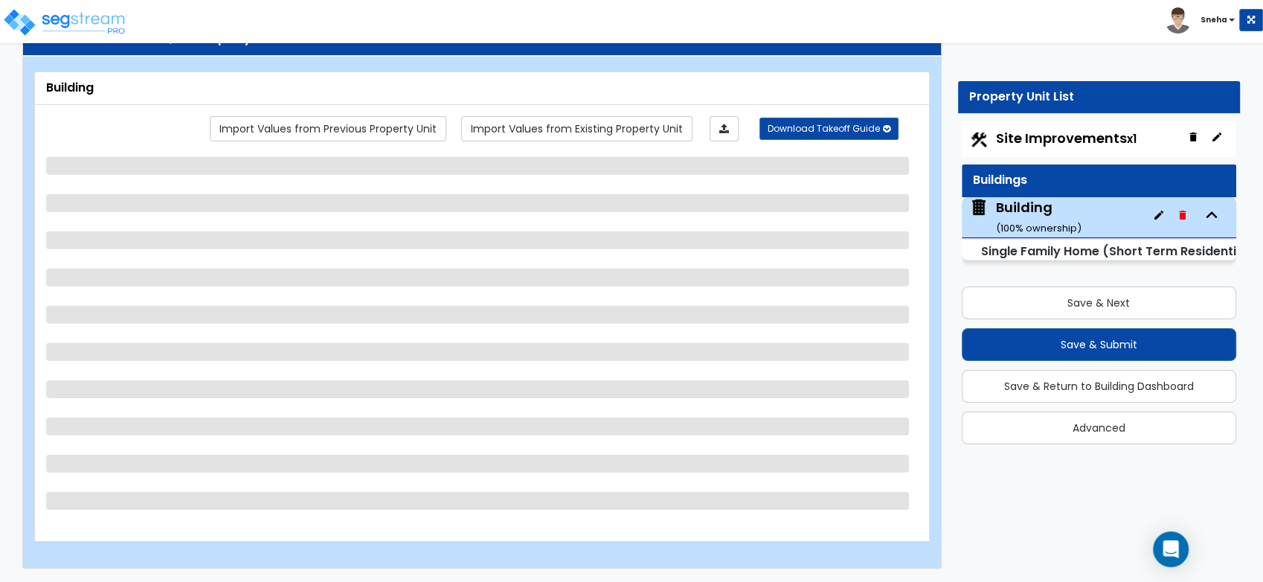
select select "3"
select select "1"
select select "2"
select select "1"
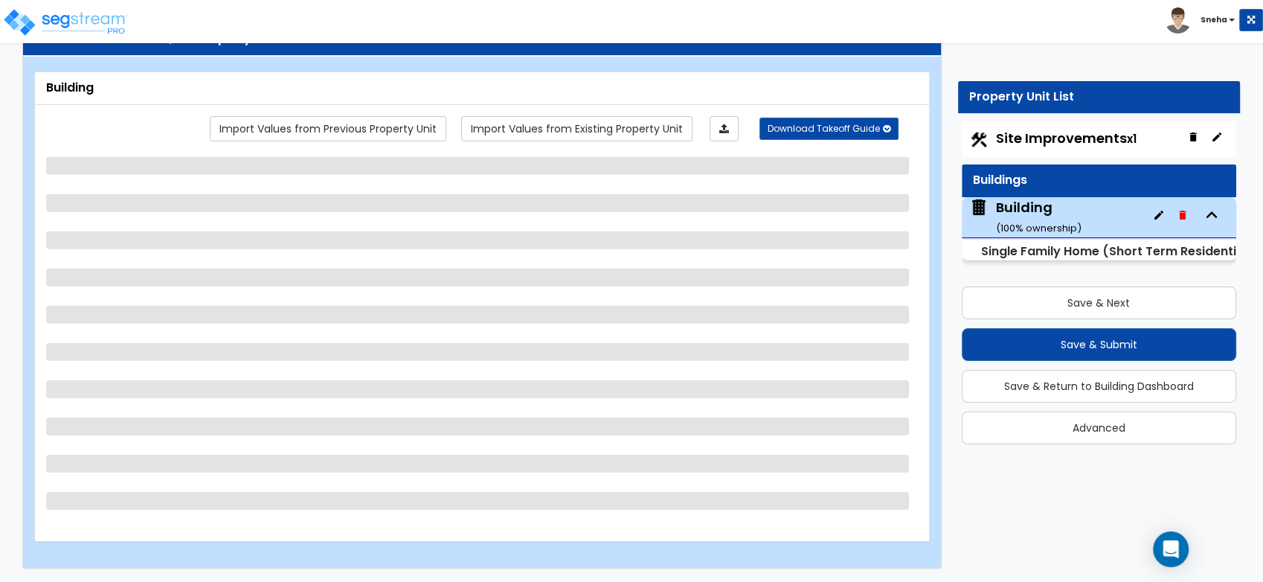
select select "1"
select select "2"
select select "1"
select select "2"
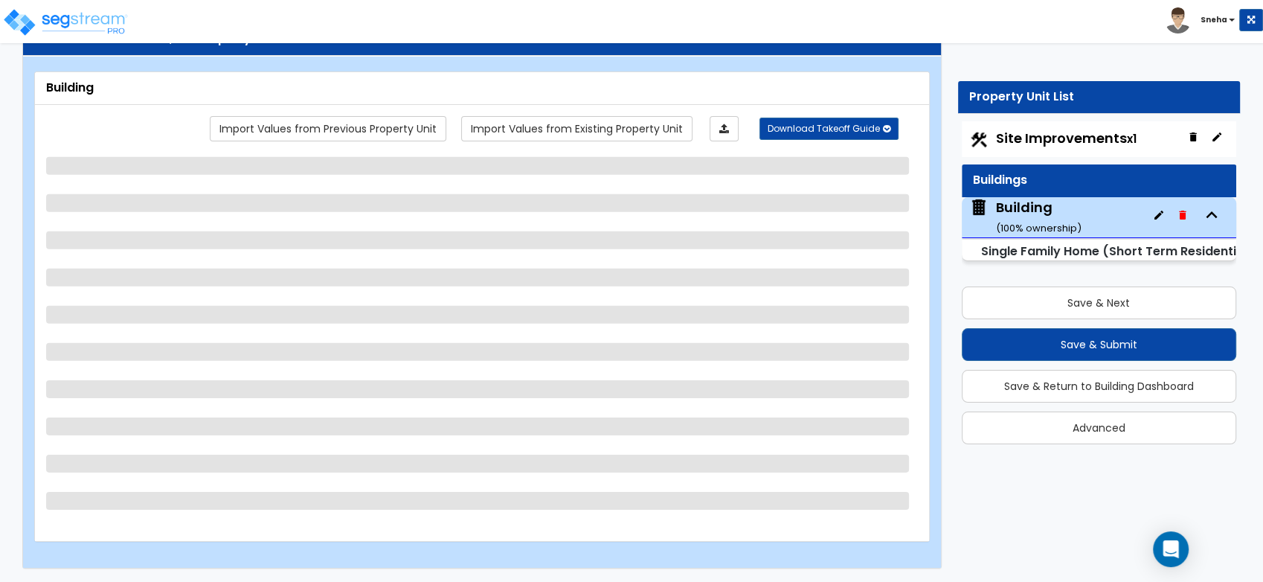
select select "2"
select select "1"
select select "3"
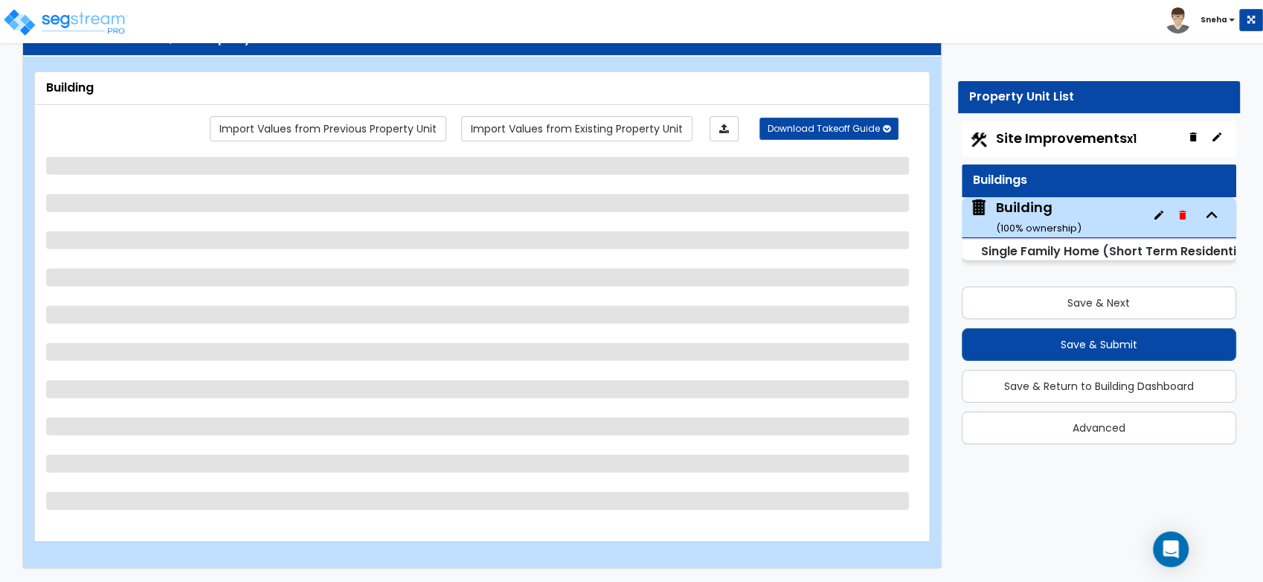
select select "1"
select select "2"
select select "1"
select select "4"
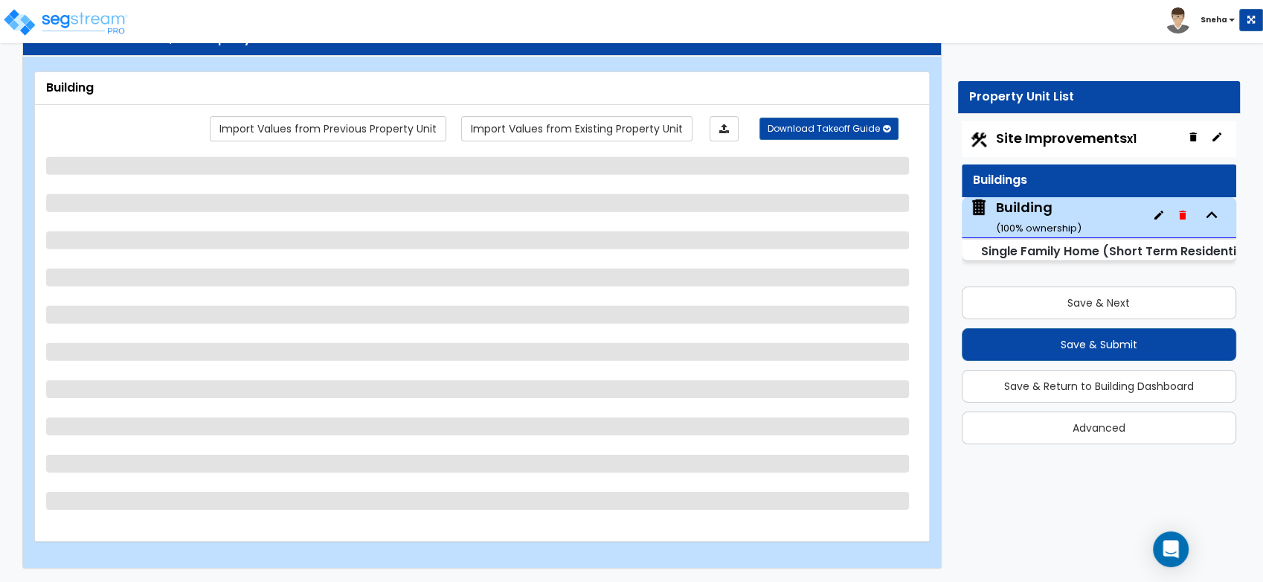
select select "1"
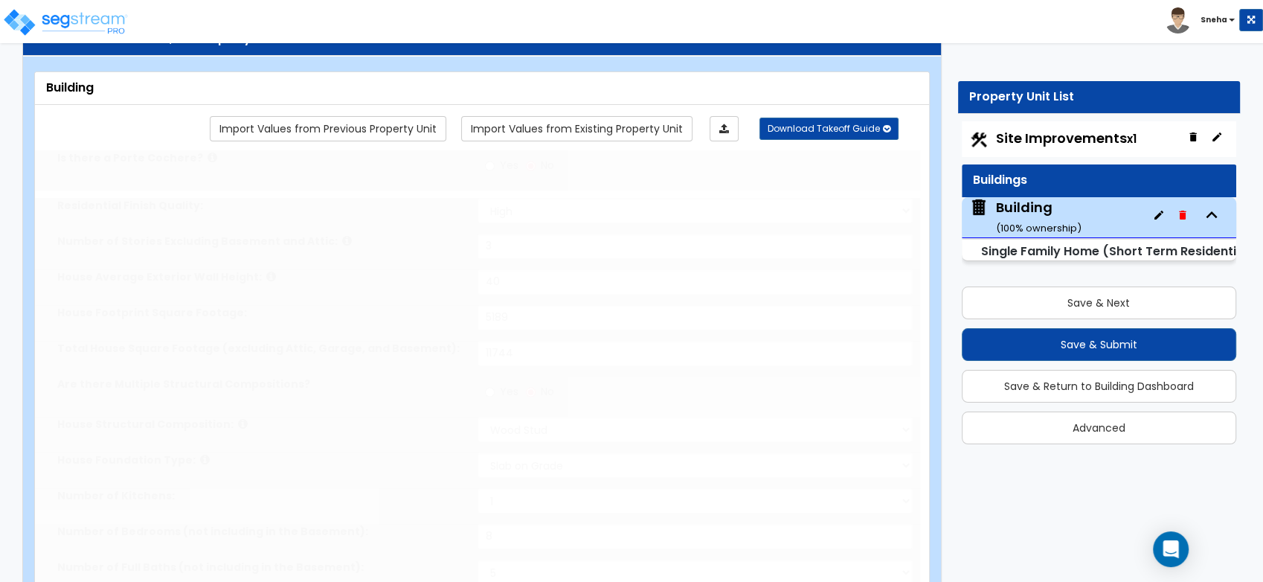
select select "2"
type input "2"
select select "1"
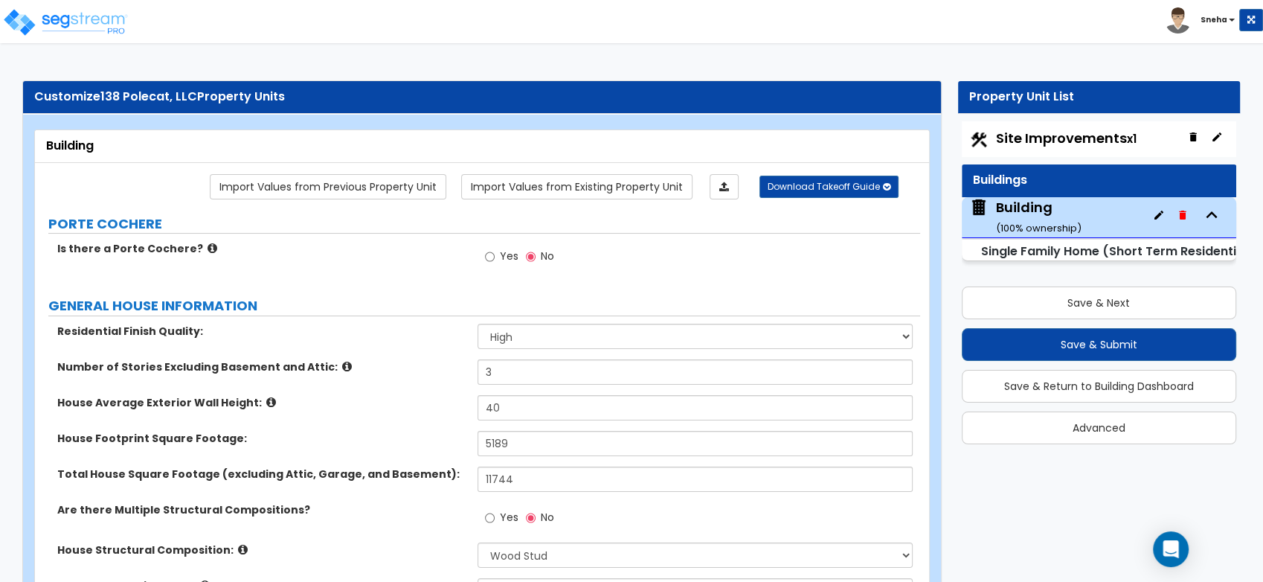
scroll to position [5960, 0]
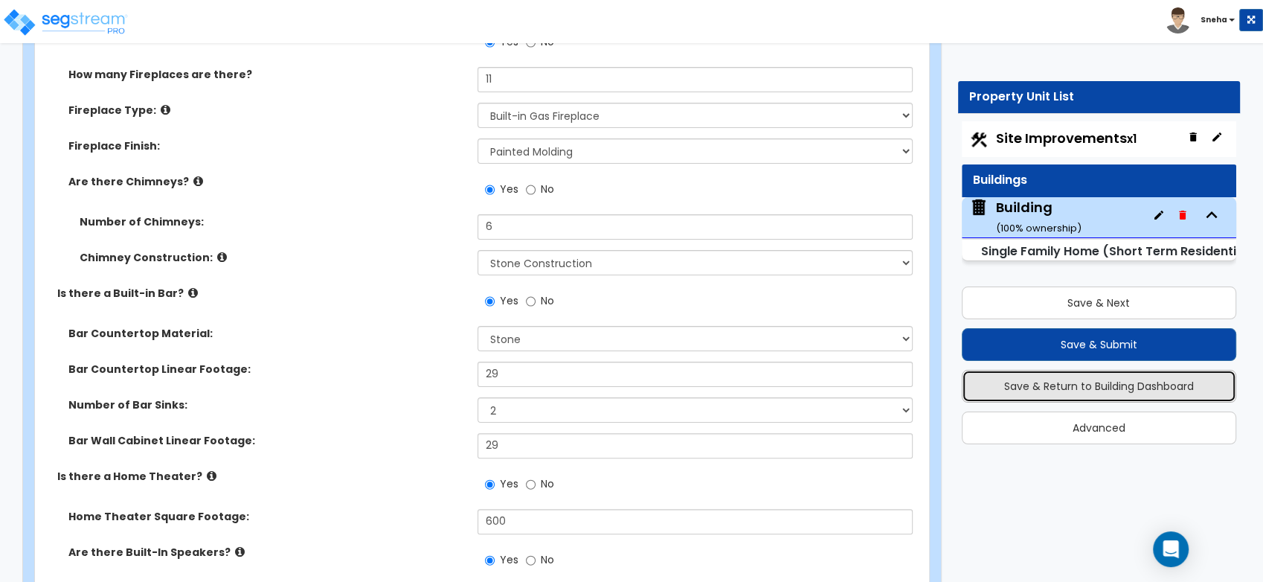
click at [1189, 391] on button "Save & Return to Building Dashboard" at bounding box center [1099, 386] width 275 height 33
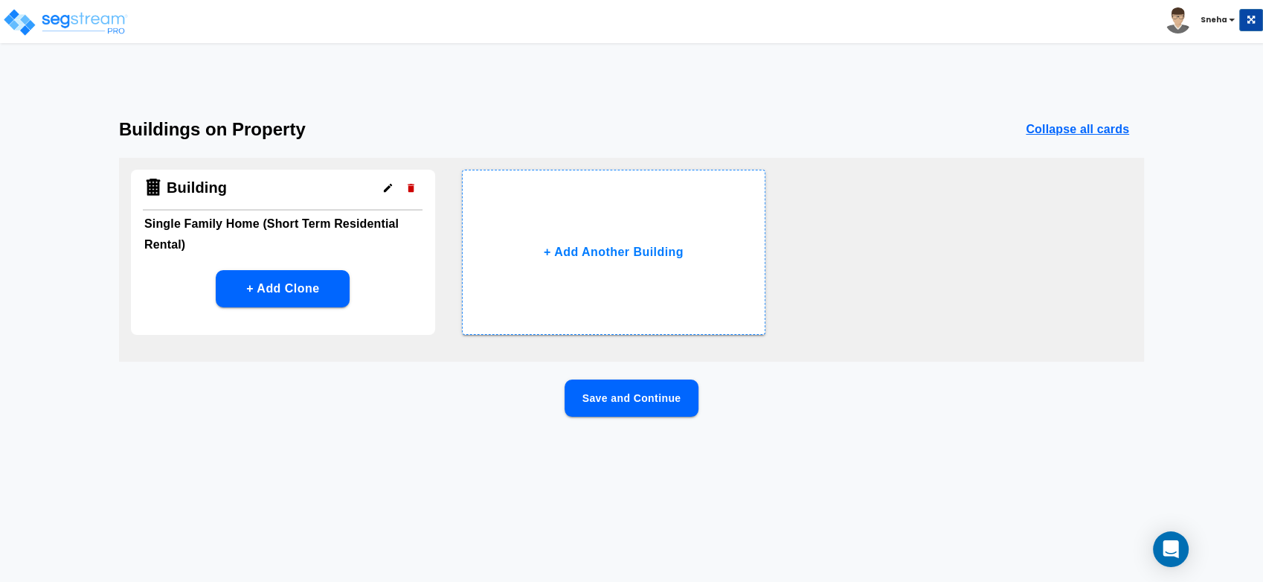
click at [602, 401] on button "Save and Continue" at bounding box center [632, 397] width 134 height 37
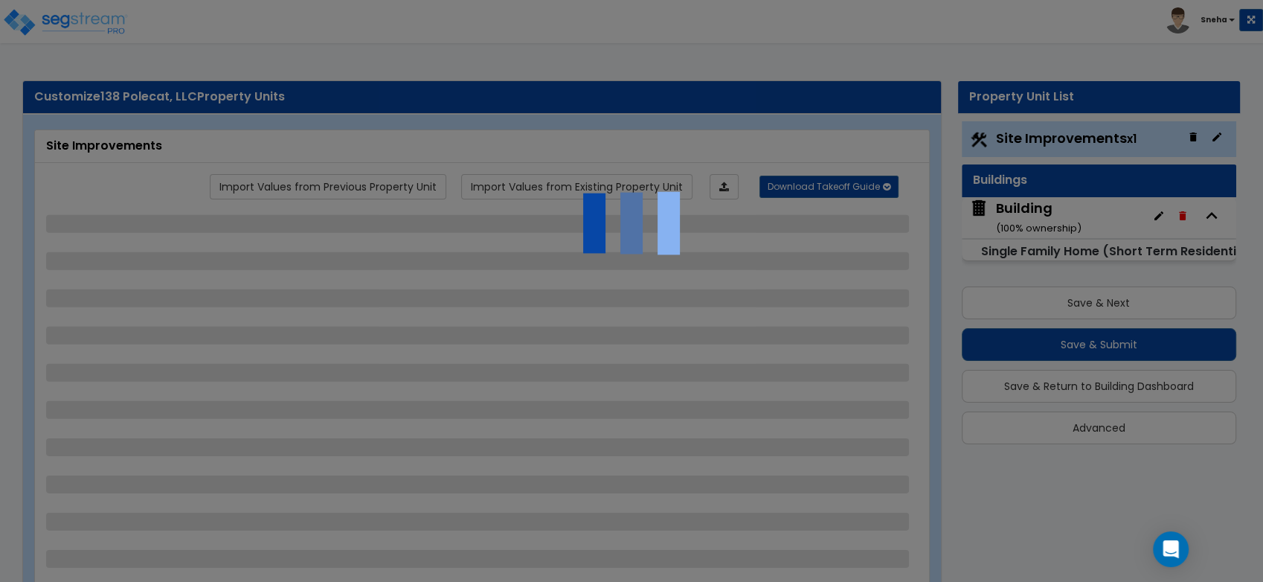
select select "2"
select select "1"
select select "3"
select select "1"
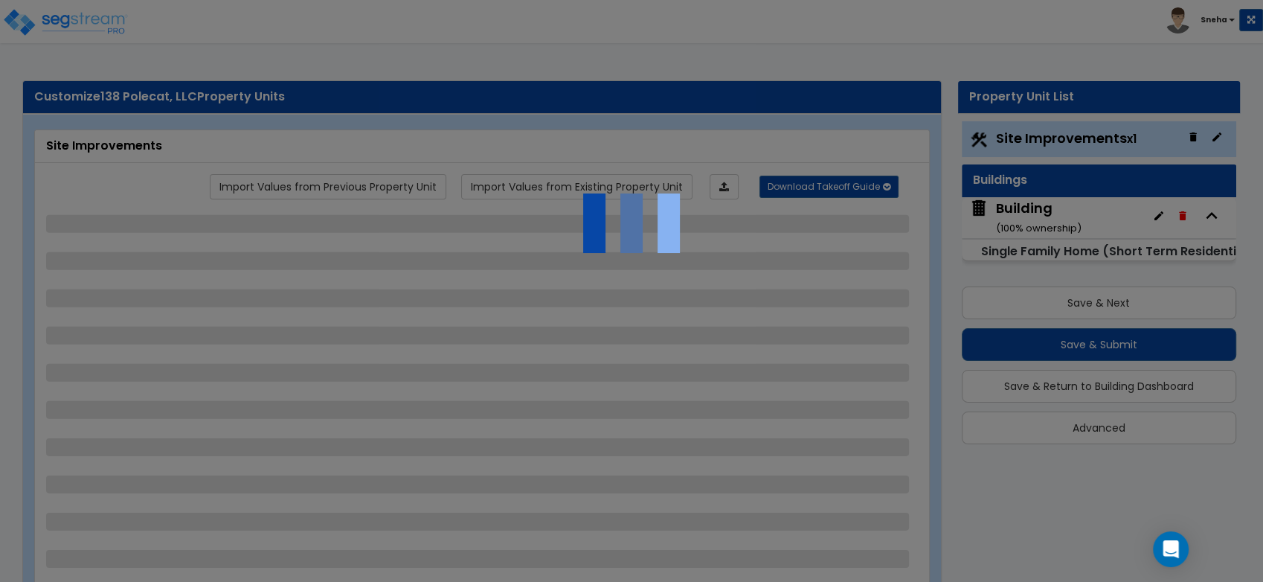
select select "1"
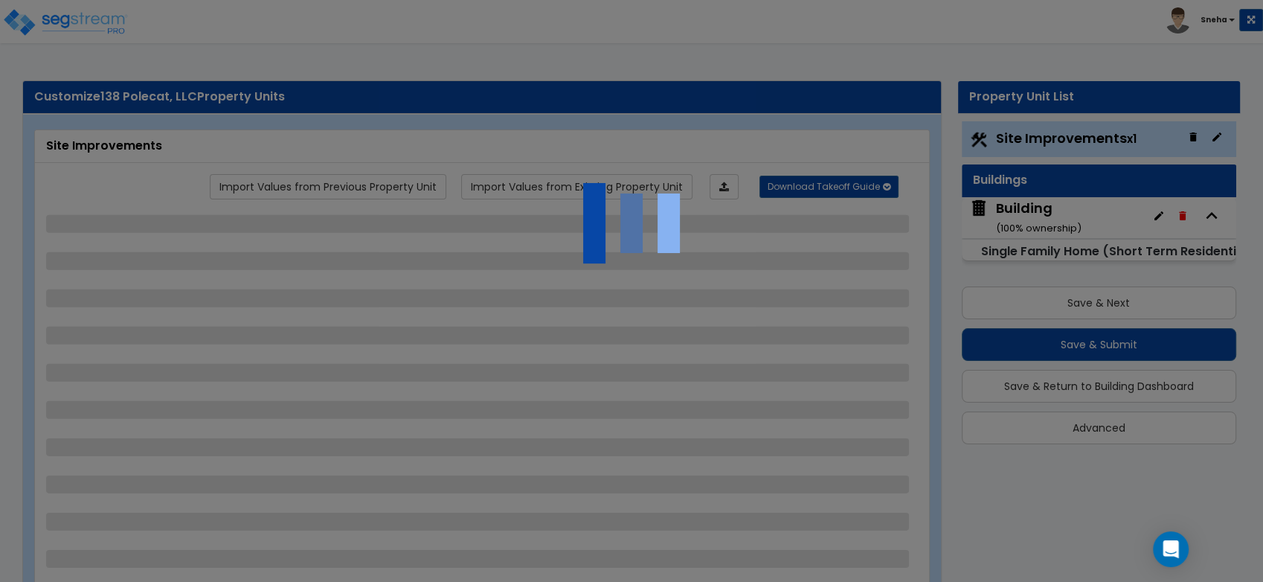
select select "1"
select select "2"
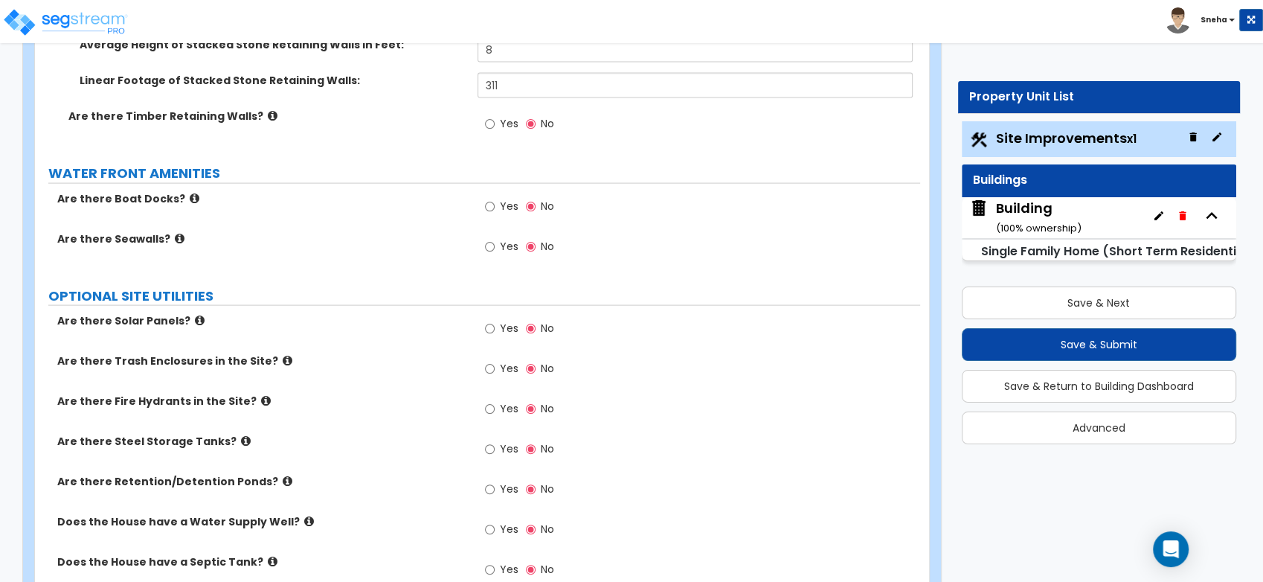
scroll to position [3195, 0]
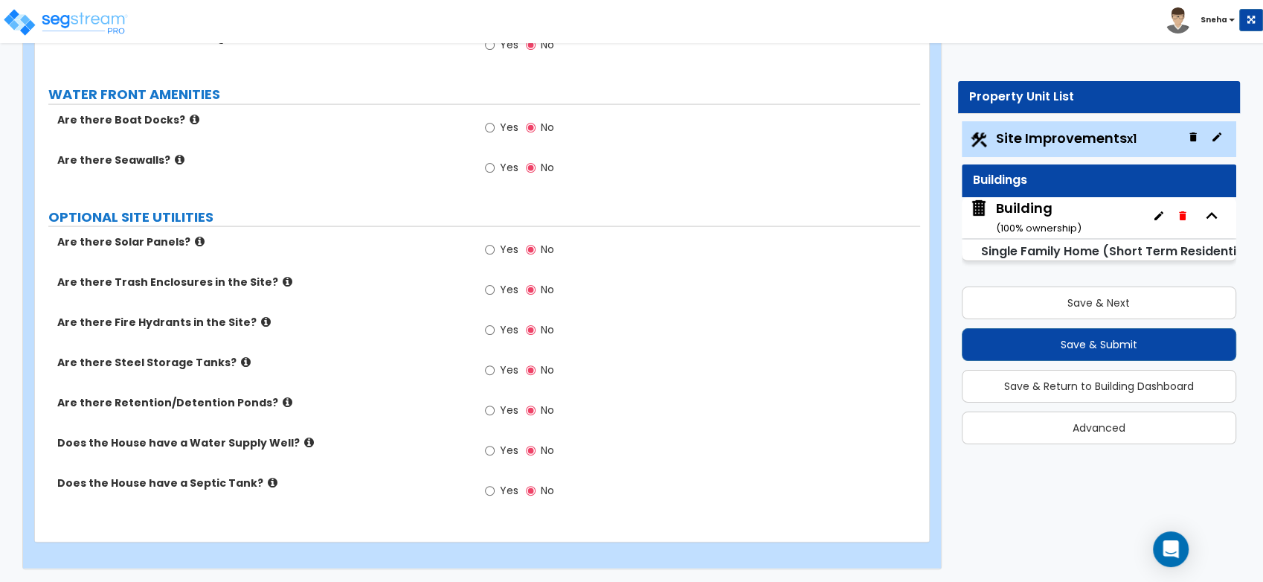
click at [991, 209] on span "Building ( 100 % ownership)" at bounding box center [1025, 218] width 112 height 38
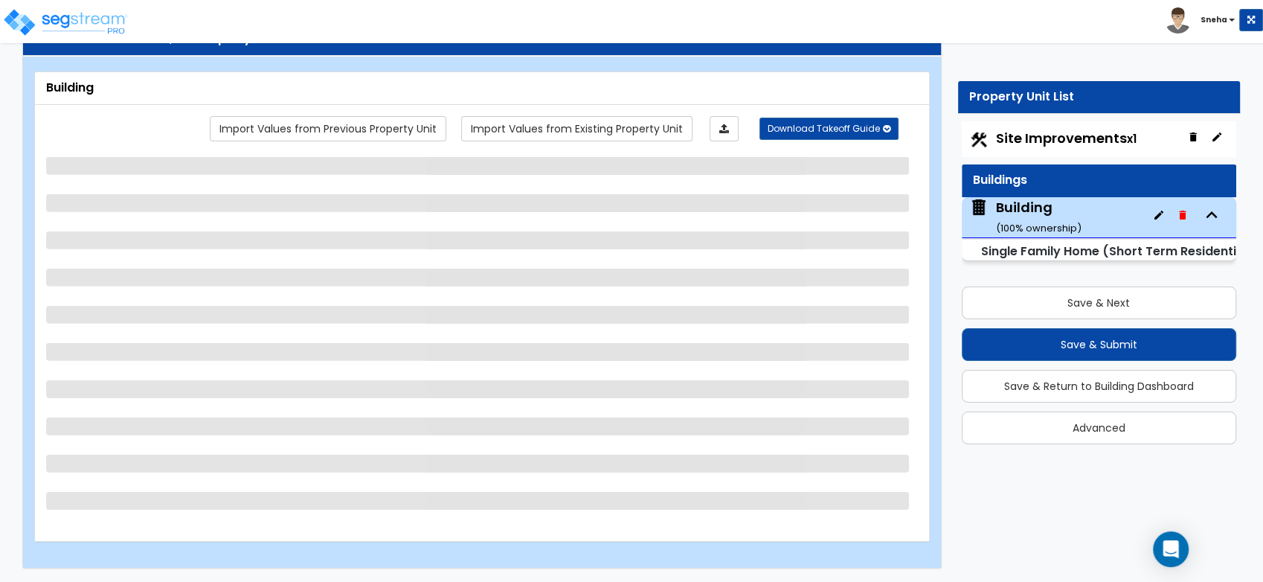
select select "2"
select select "7"
select select "3"
select select "5"
select select "2"
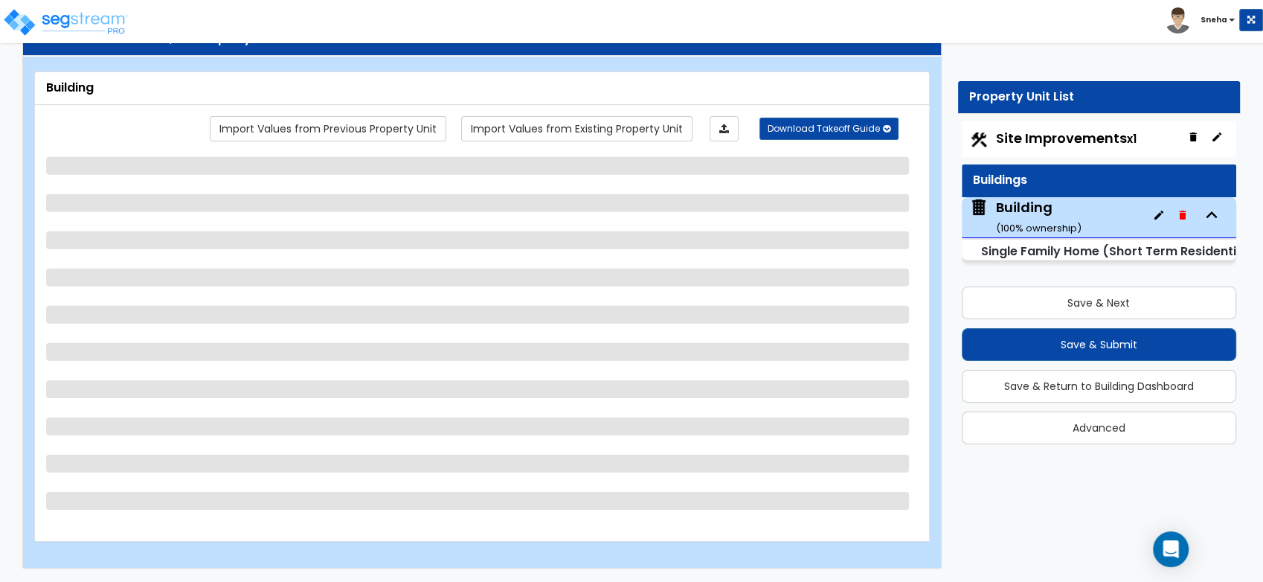
select select "1"
select select "3"
select select "2"
select select "4"
select select "3"
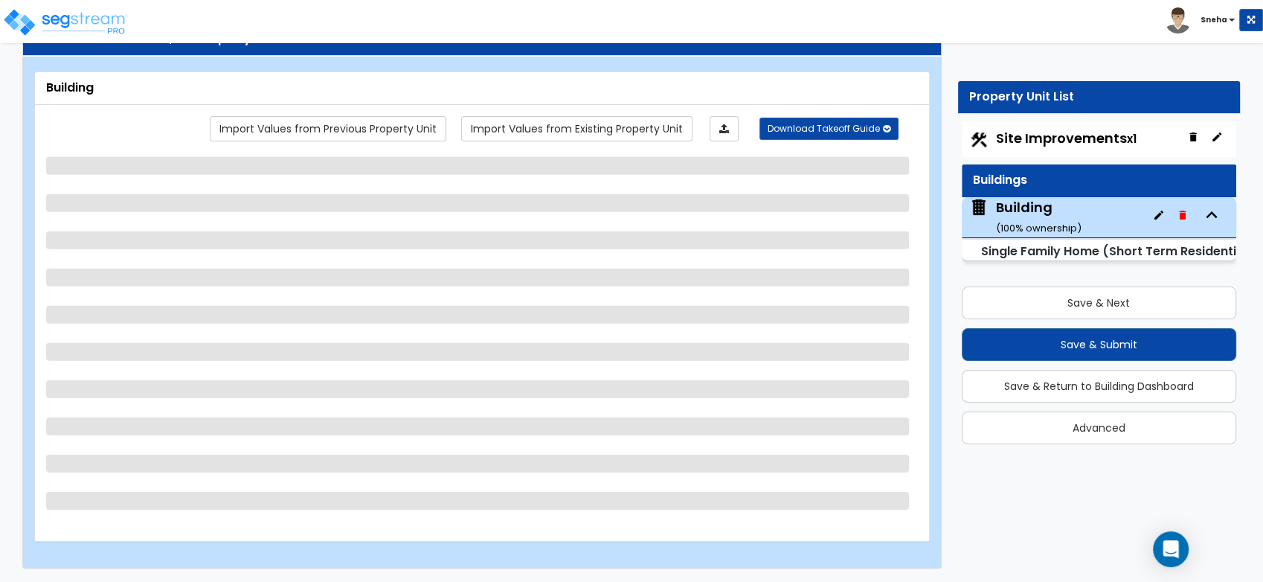
select select "1"
select select "3"
select select "5"
select select "1"
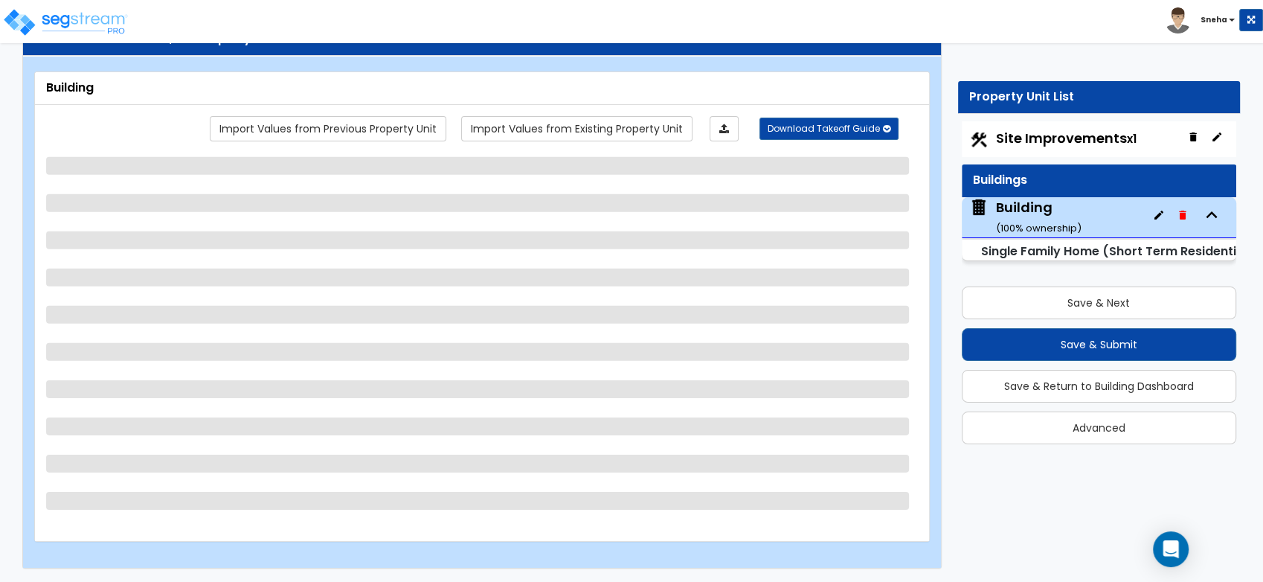
select select "1"
select select "2"
select select "1"
select select "2"
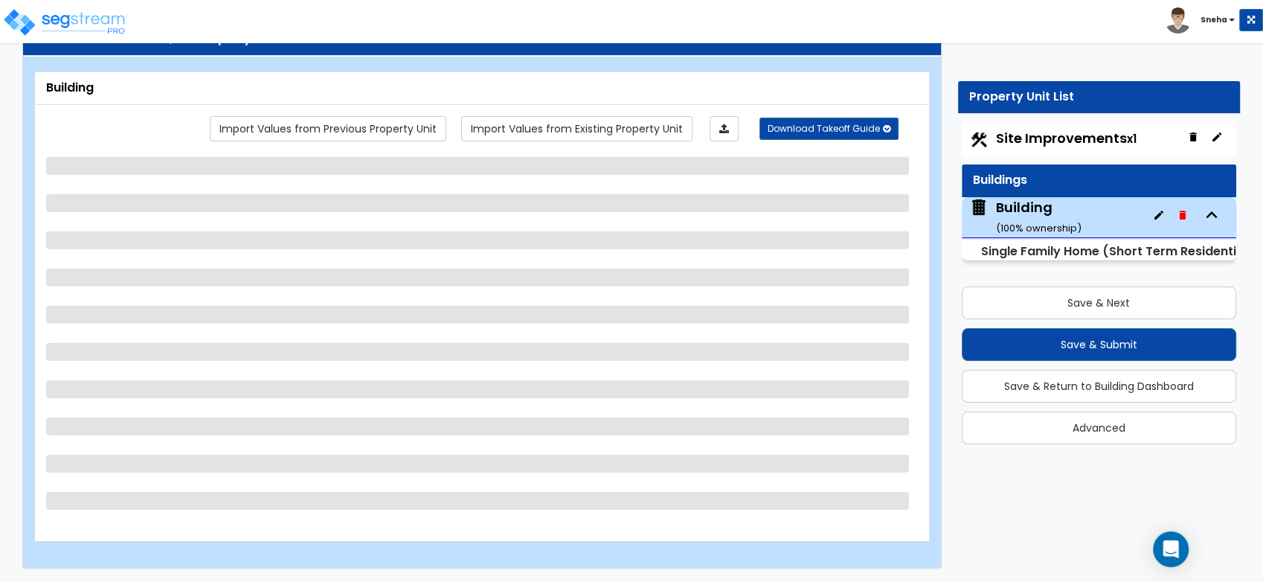
select select "5"
select select "1"
select select "3"
select select "7"
select select "3"
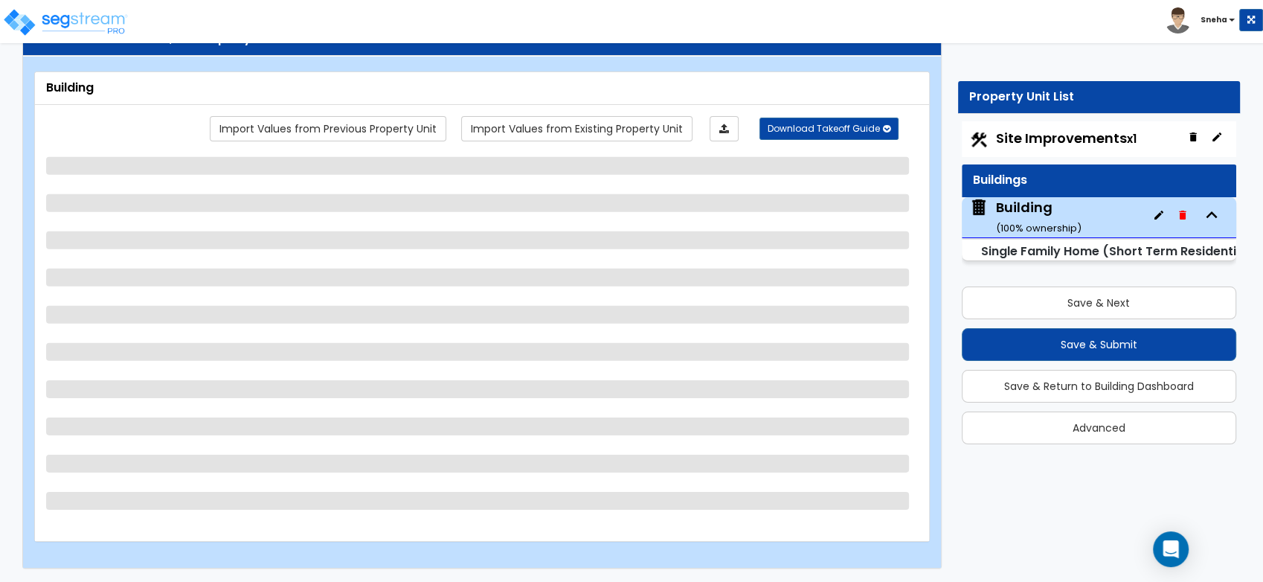
select select "2"
select select "3"
select select "1"
select select "3"
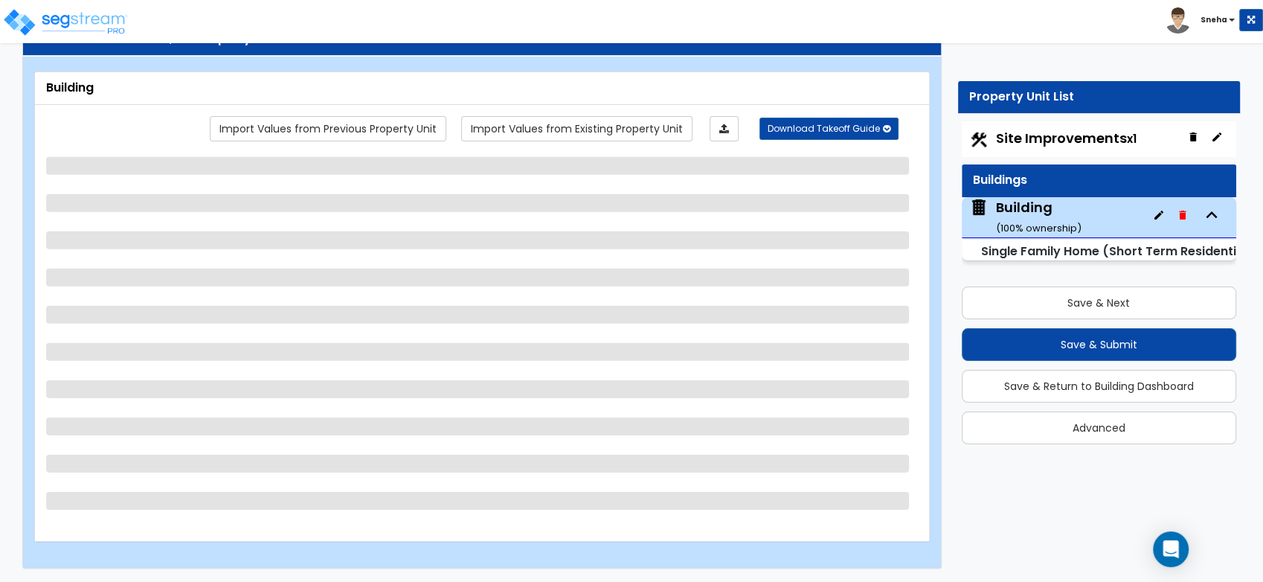
select select "1"
select select "6"
select select "4"
select select "2"
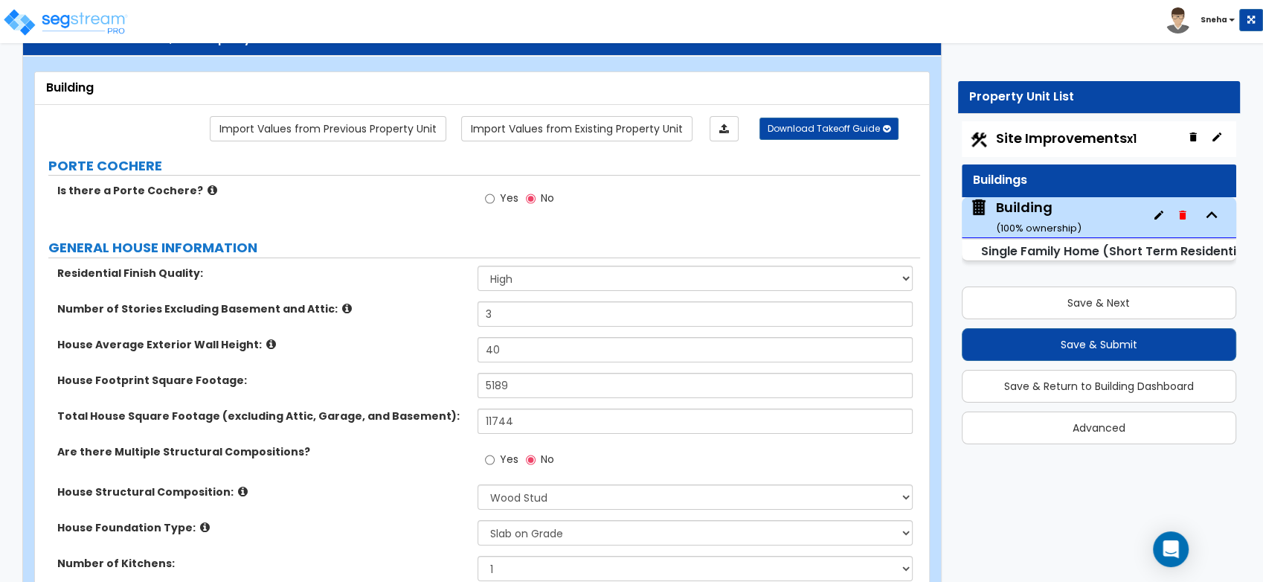
scroll to position [5435, 0]
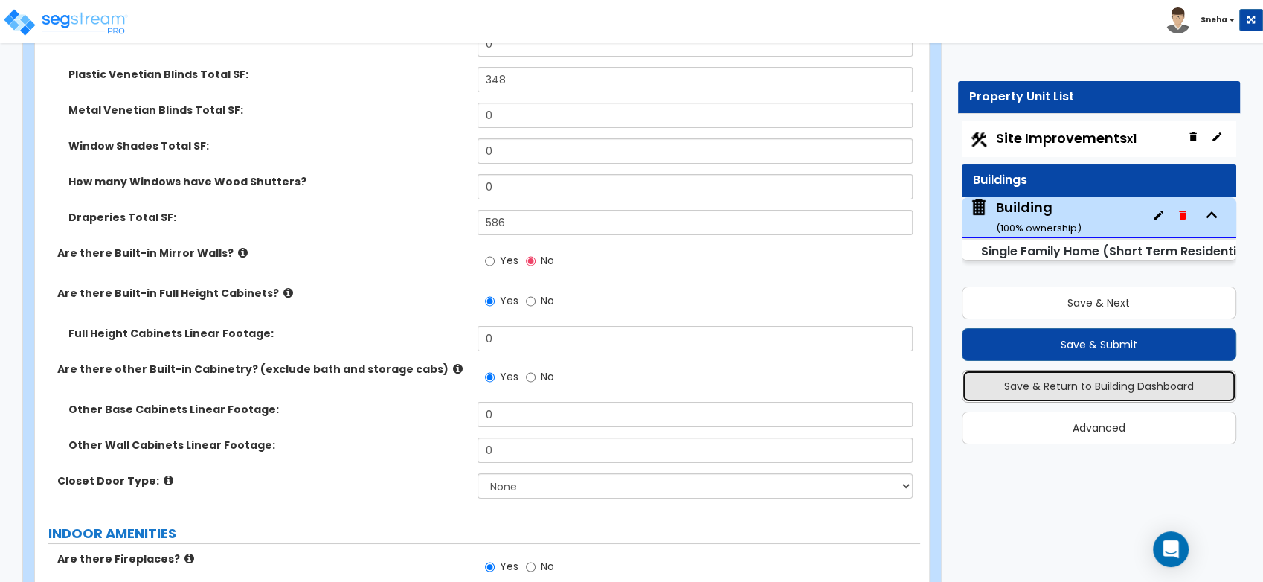
click at [1087, 382] on button "Save & Return to Building Dashboard" at bounding box center [1099, 386] width 275 height 33
